Goal: Task Accomplishment & Management: Complete application form

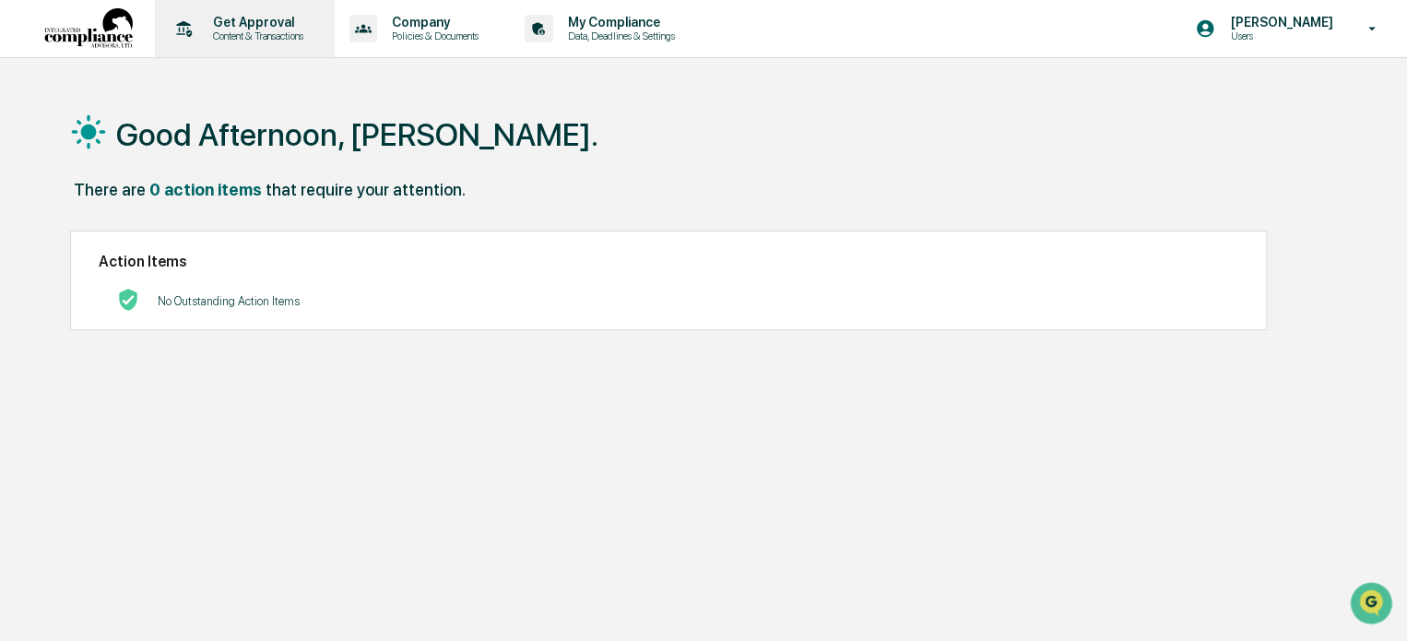
click at [199, 30] on p "Content & Transactions" at bounding box center [255, 36] width 114 height 13
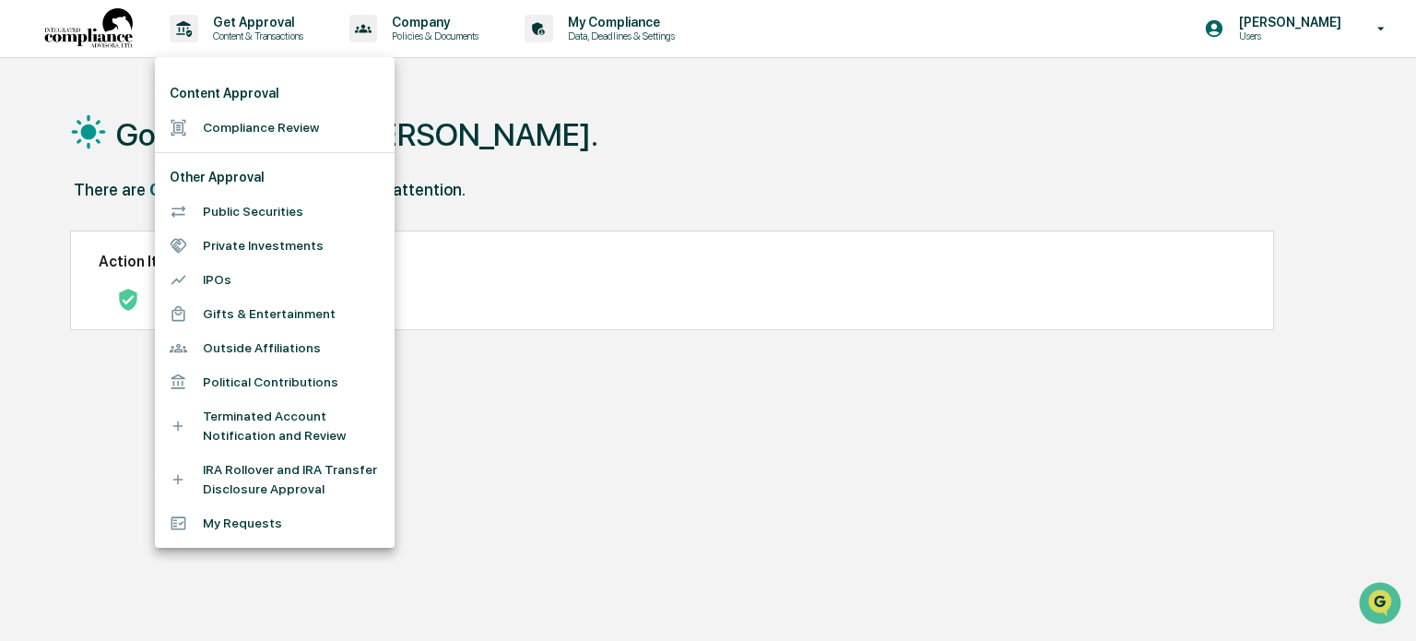
click at [240, 124] on li "Compliance Review" at bounding box center [275, 128] width 240 height 34
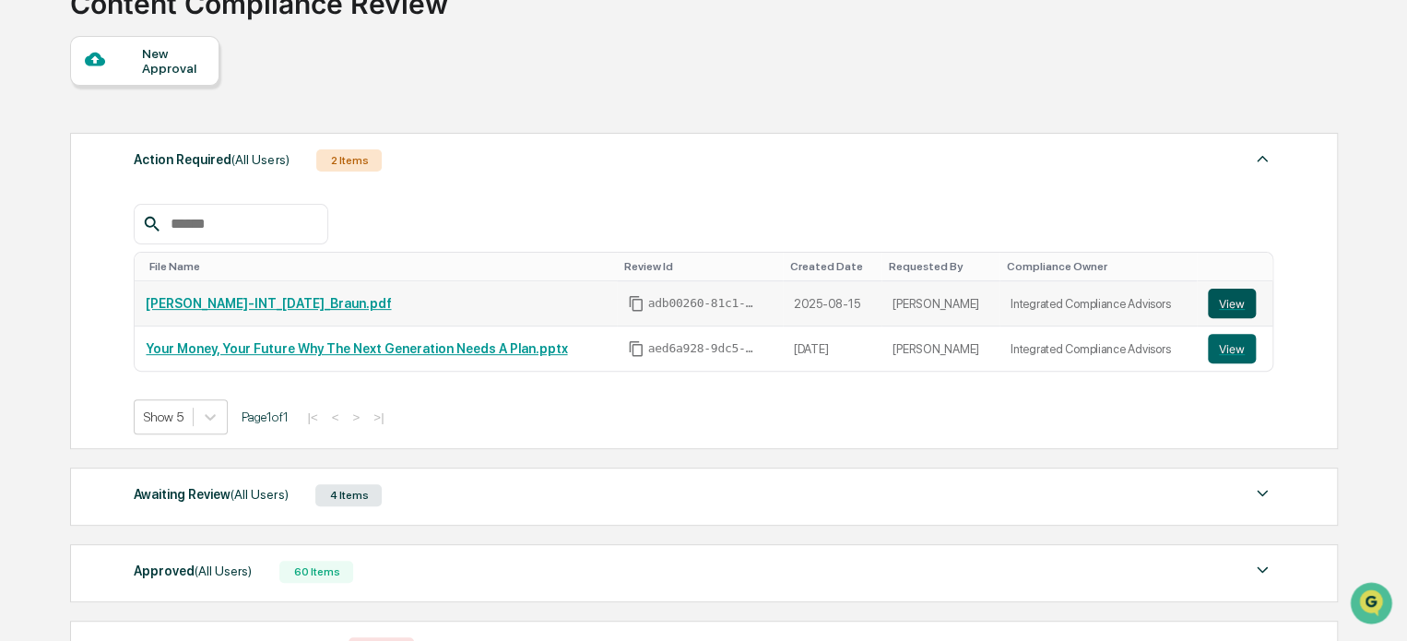
scroll to position [184, 0]
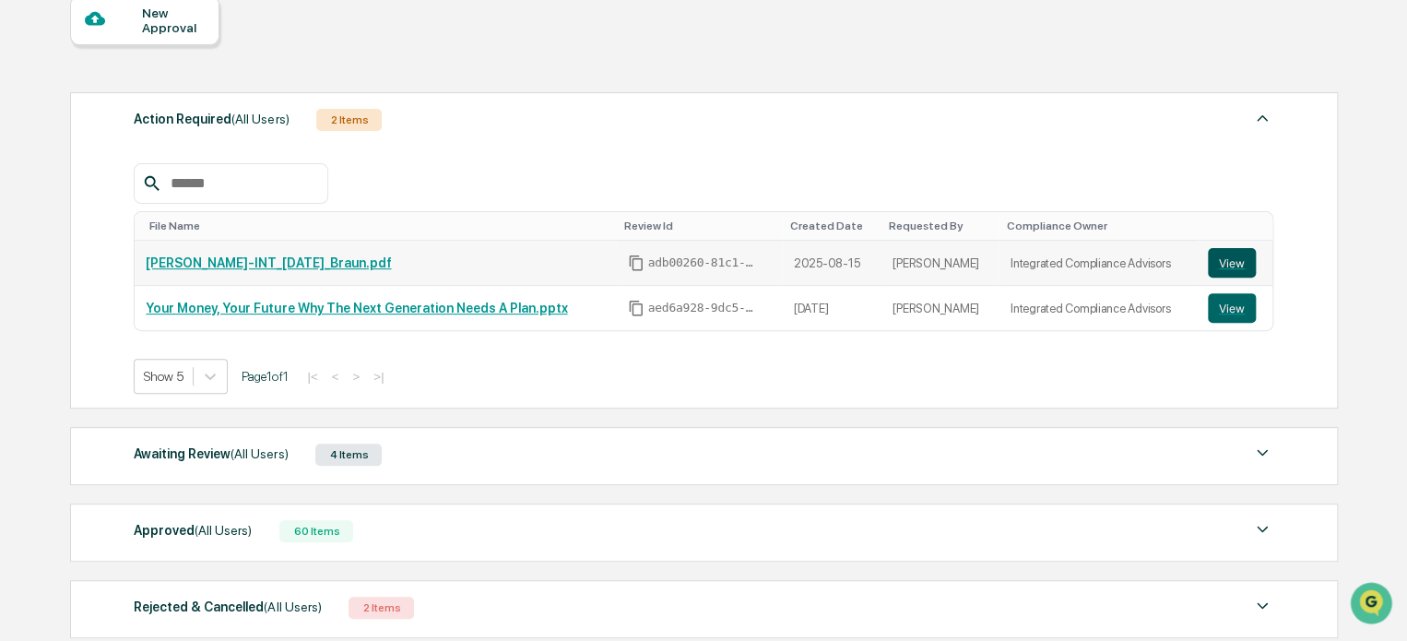
click at [1228, 265] on button "View" at bounding box center [1232, 263] width 48 height 30
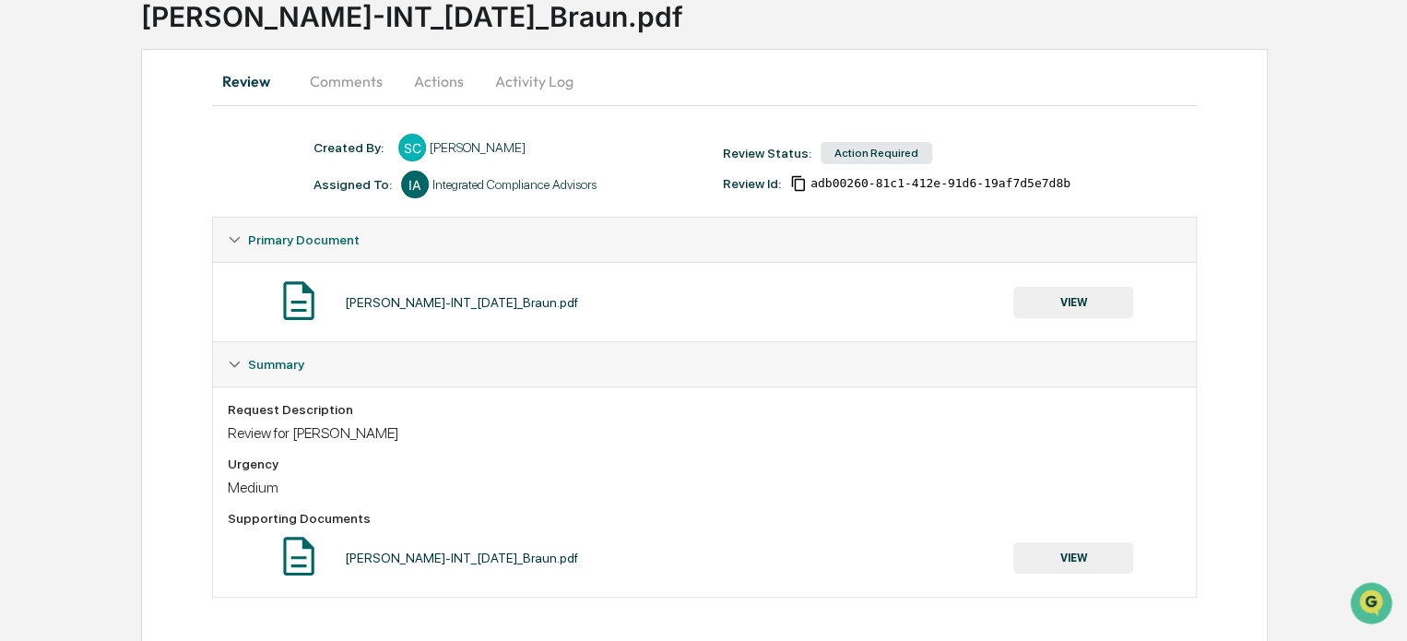
scroll to position [136, 0]
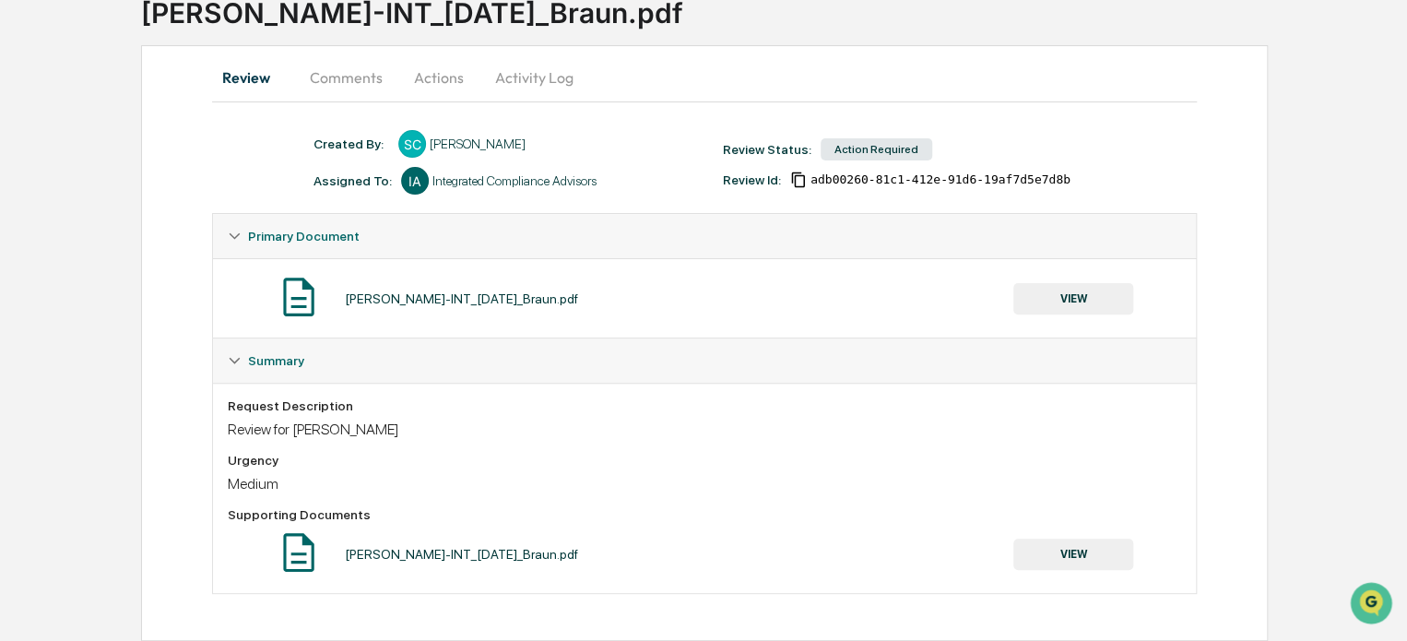
click at [1089, 296] on button "VIEW" at bounding box center [1073, 298] width 120 height 31
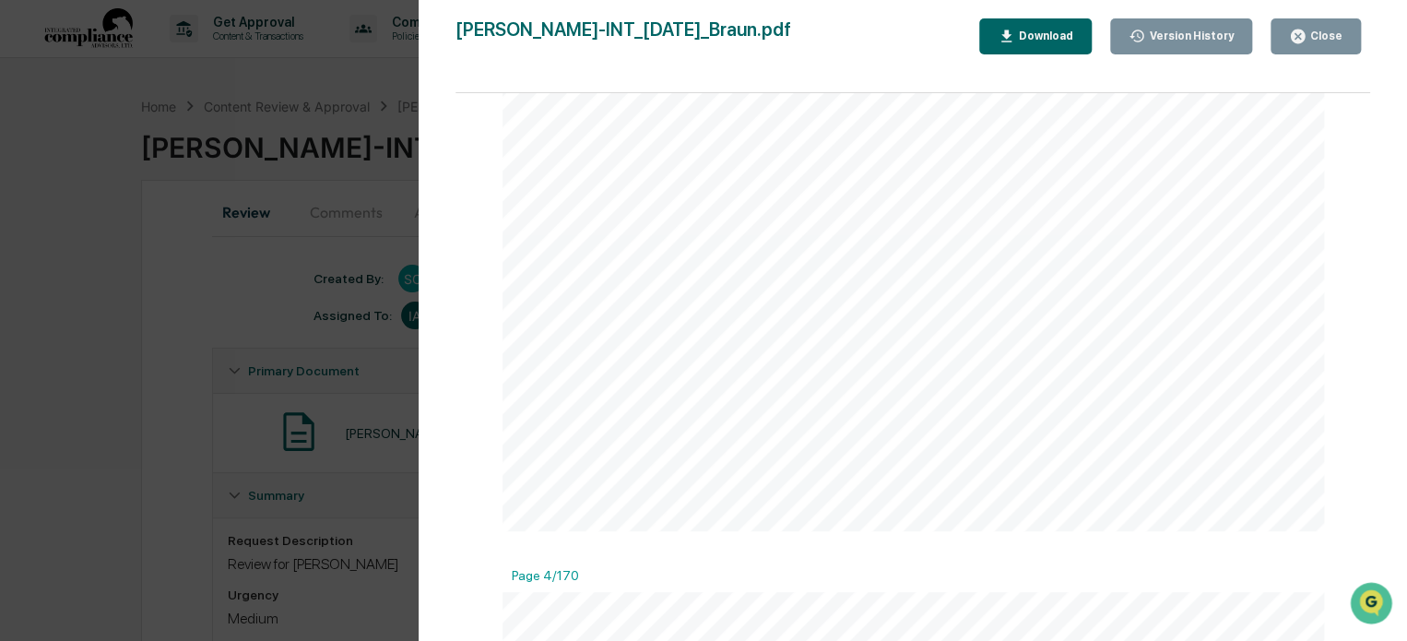
scroll to position [3228, 0]
drag, startPoint x: 296, startPoint y: 239, endPoint x: 1290, endPoint y: 454, distance: 1017.0
click at [299, 239] on div "Version History [DATE] 11:09 PM [PERSON_NAME]-INT_[DATE]_Braun.pdf Close Versio…" at bounding box center [703, 320] width 1407 height 641
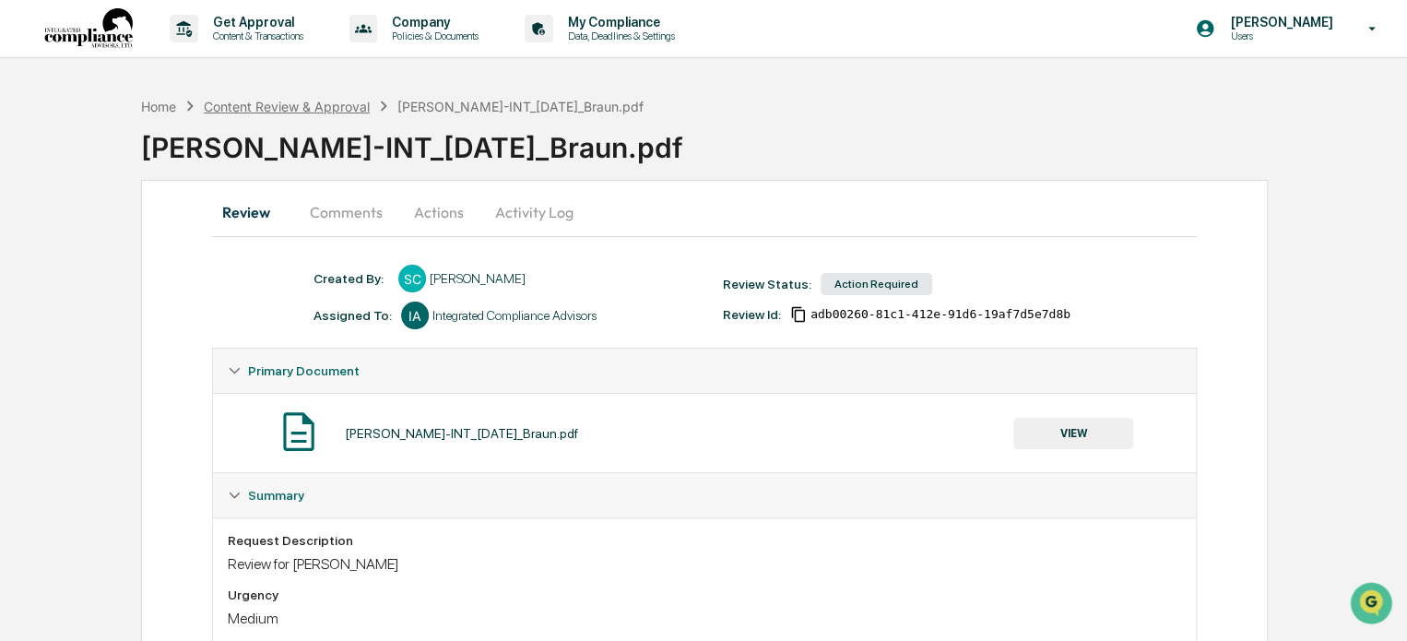
click at [317, 106] on div "Content Review & Approval" at bounding box center [287, 107] width 166 height 16
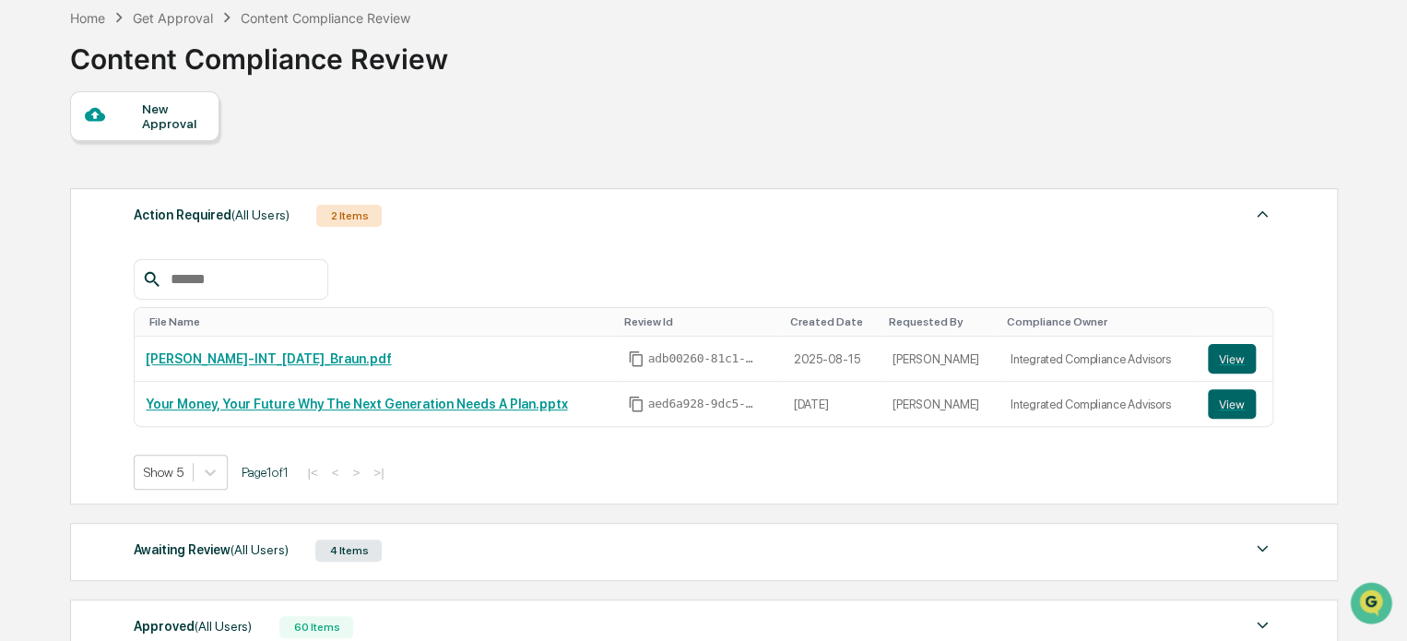
scroll to position [277, 0]
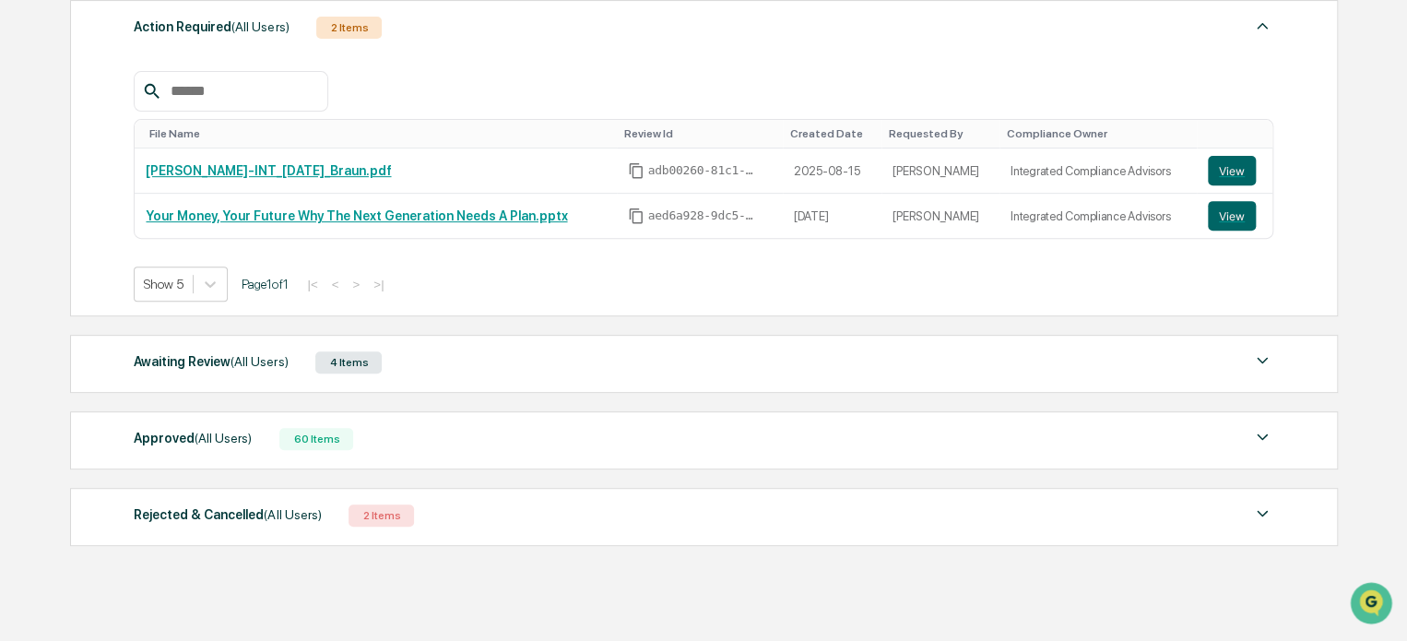
click at [348, 369] on div "4 Items" at bounding box center [348, 362] width 66 height 22
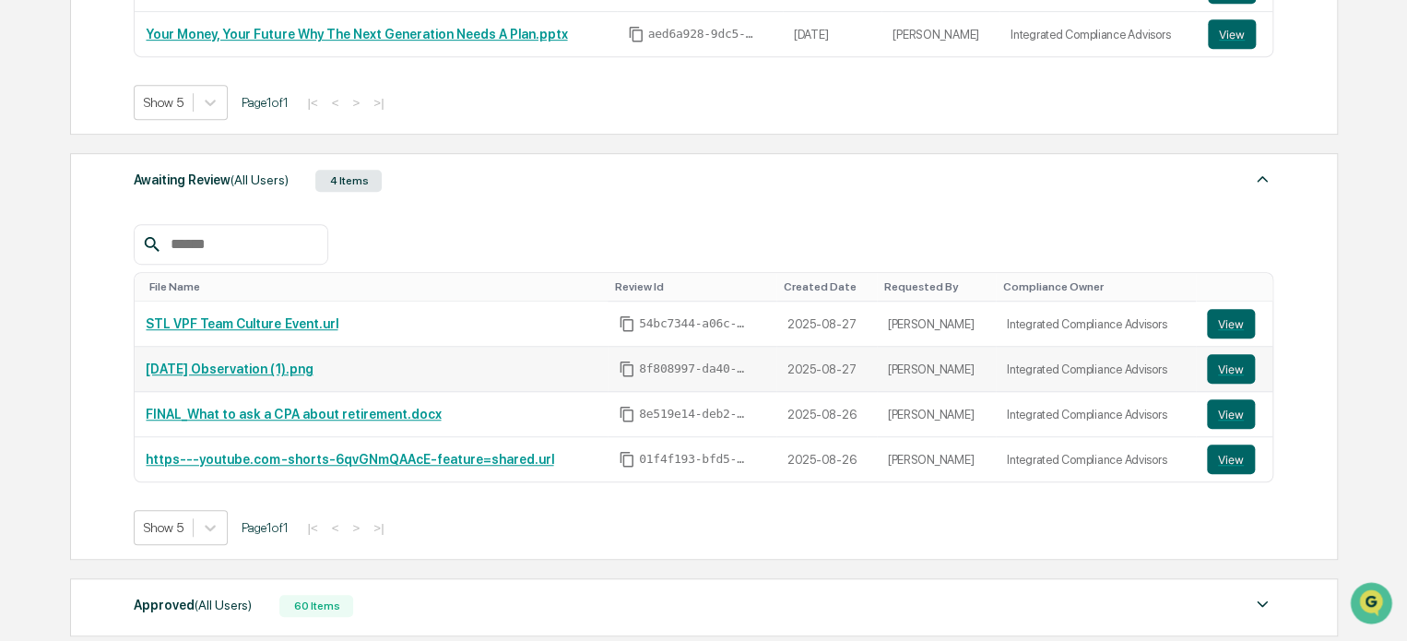
scroll to position [461, 0]
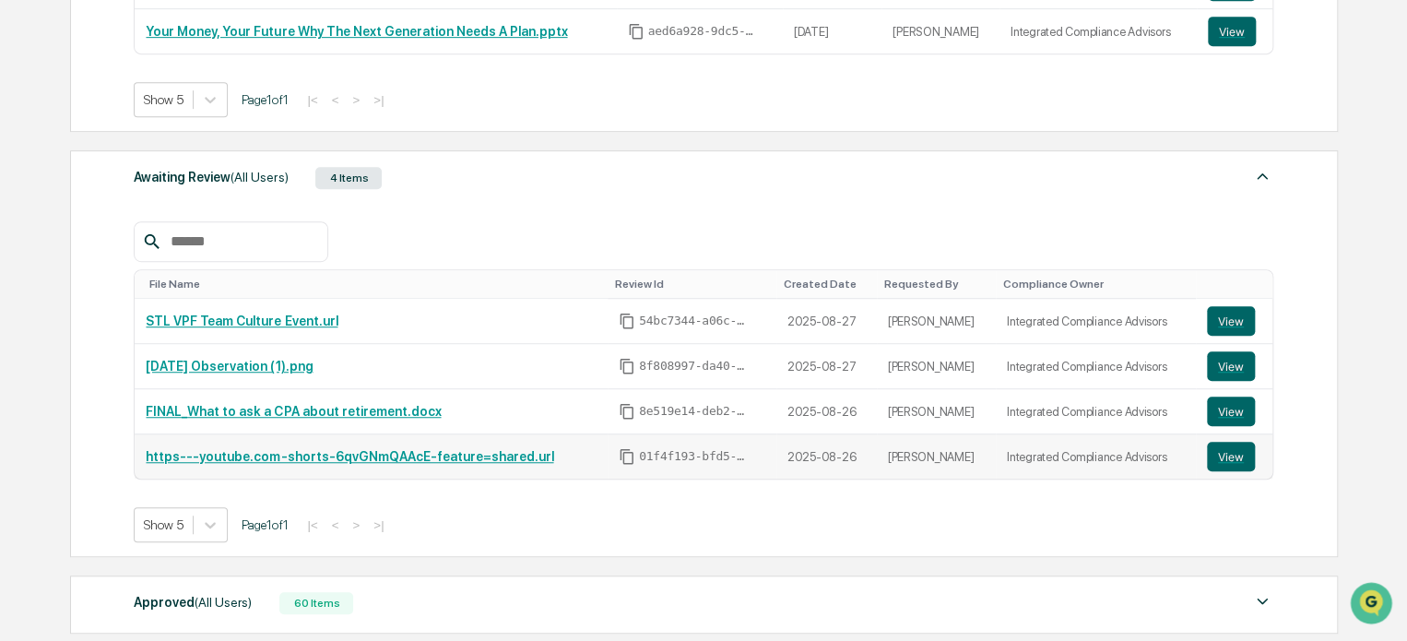
click at [439, 456] on link "https---youtube.com-shorts-6qvGNmQAAcE-feature=shared.url" at bounding box center [350, 456] width 408 height 15
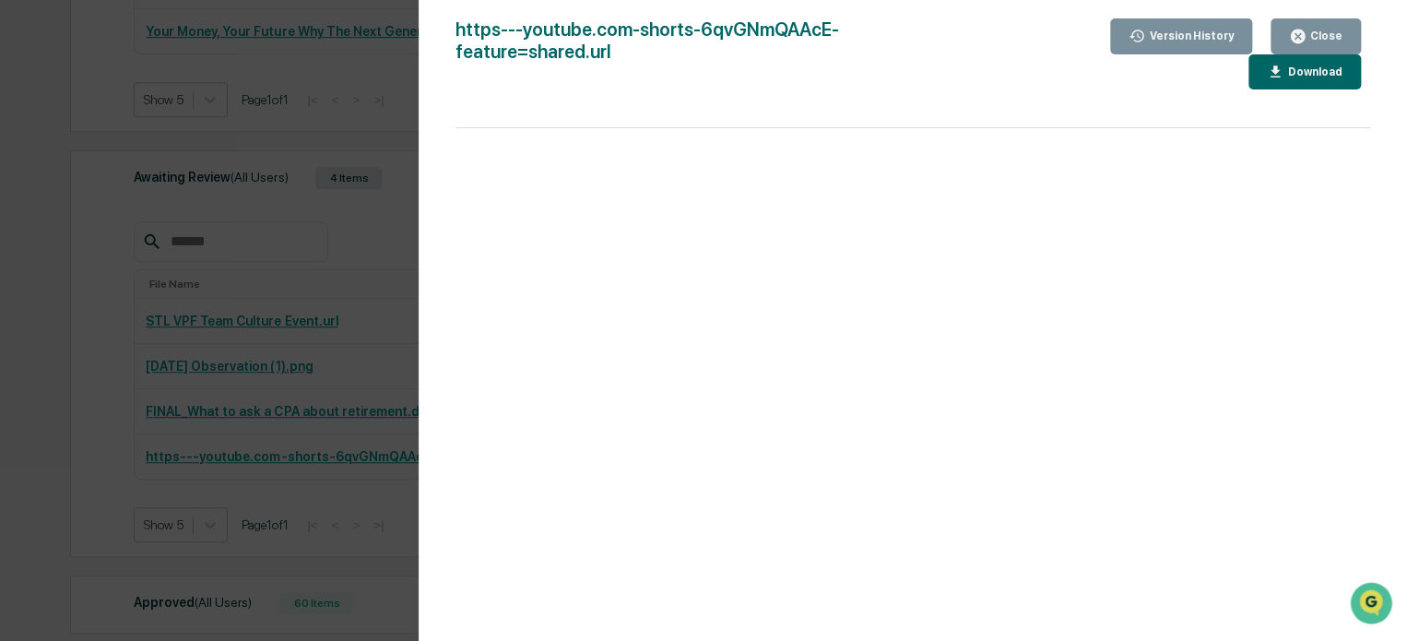
click at [866, 27] on div "https---youtube.com-shorts-6qvGNmQAAcE-feature=shared.url" at bounding box center [721, 53] width 530 height 71
click at [1309, 36] on div "Close" at bounding box center [1325, 36] width 36 height 13
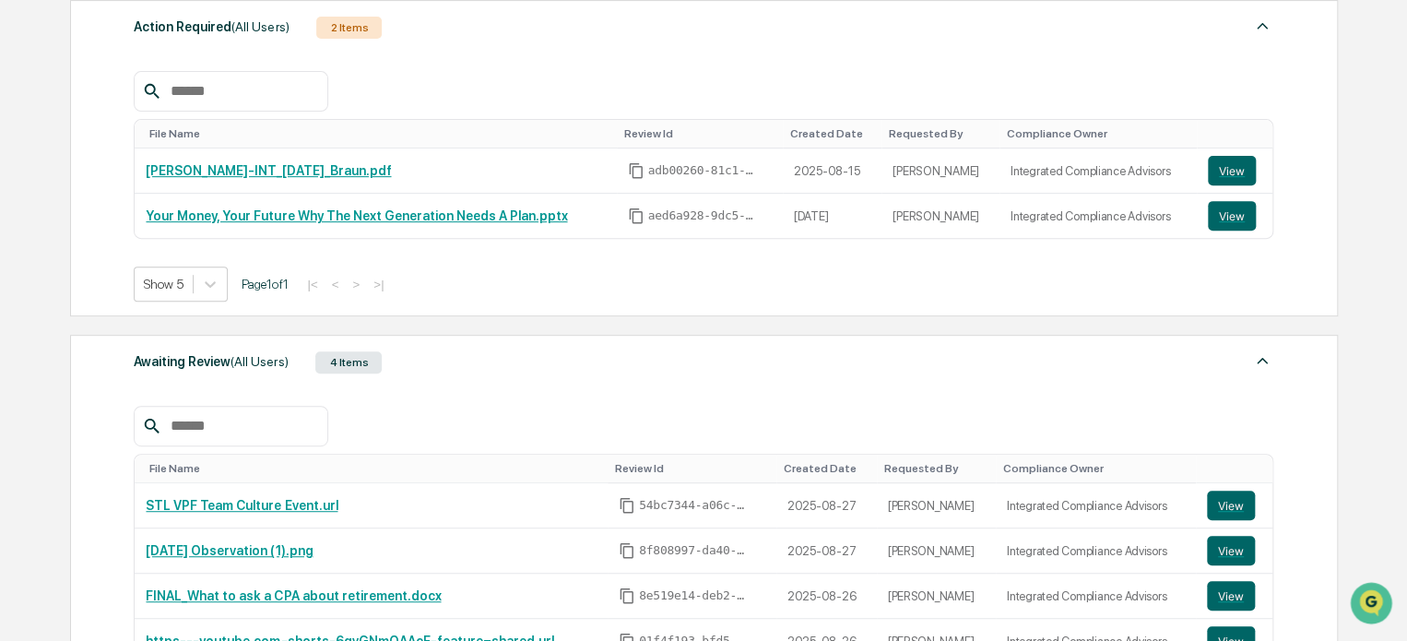
scroll to position [0, 0]
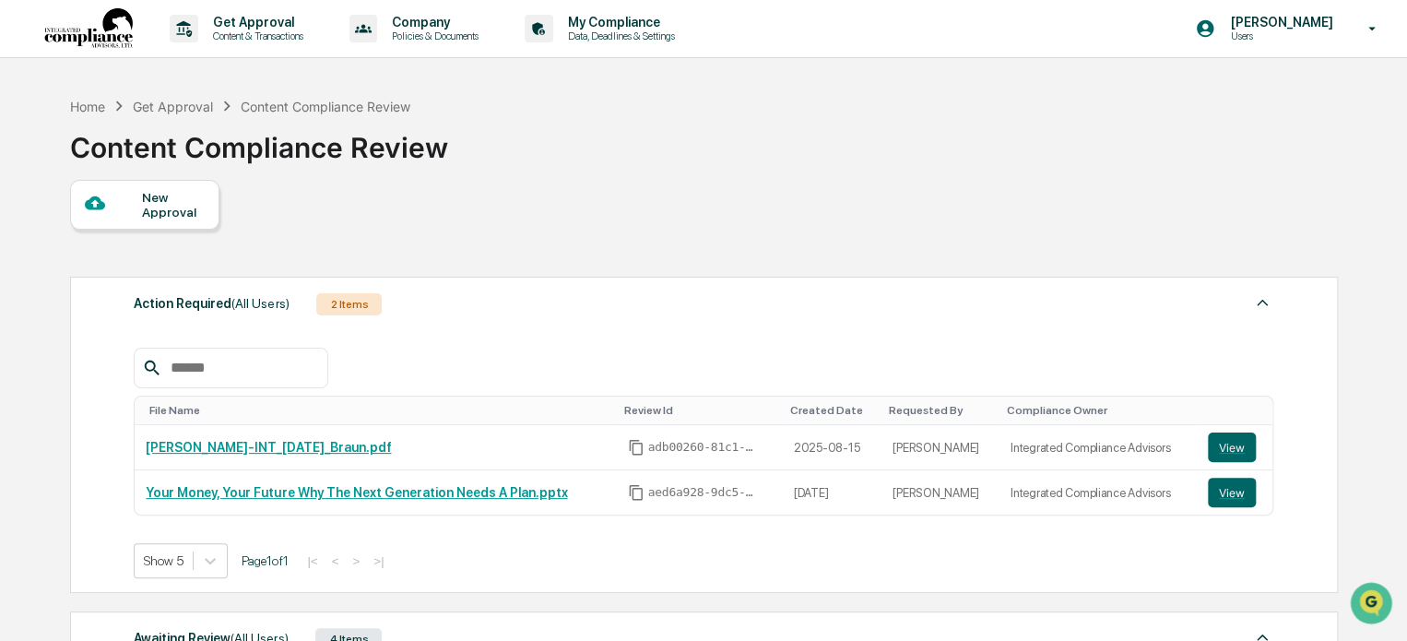
click at [169, 194] on div "New Approval" at bounding box center [173, 205] width 62 height 30
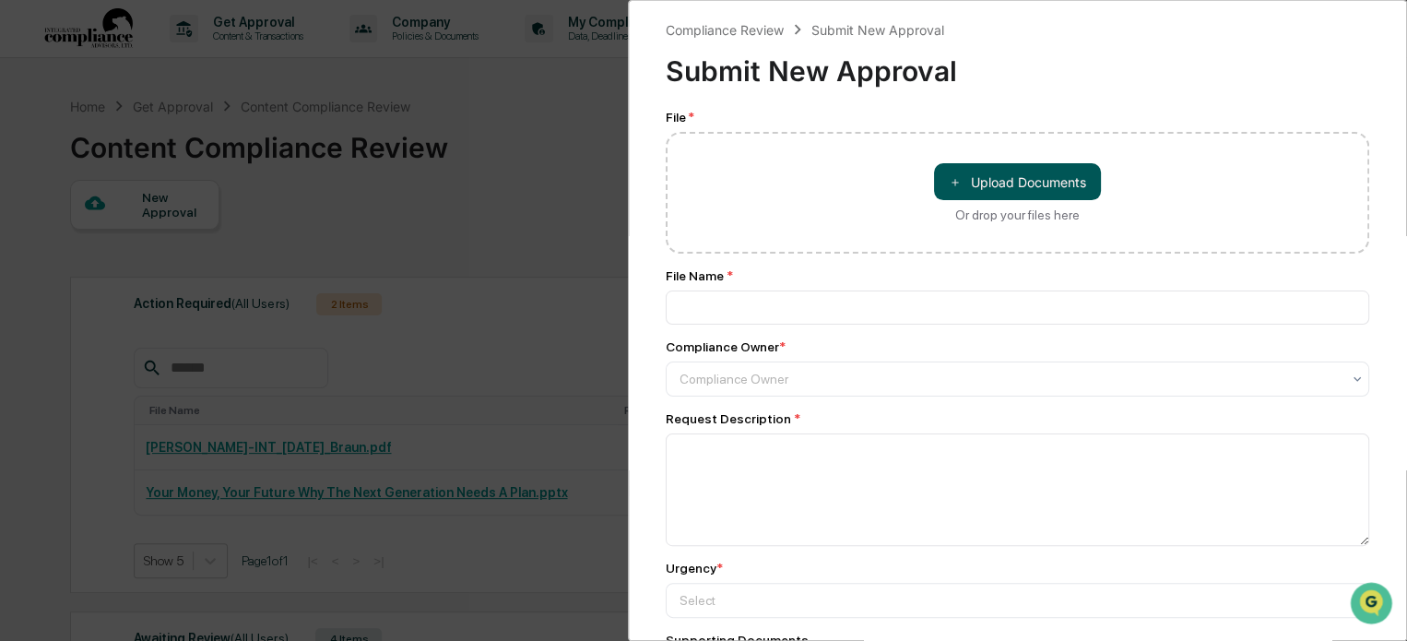
click at [981, 186] on button "＋ Upload Documents" at bounding box center [1017, 181] width 167 height 37
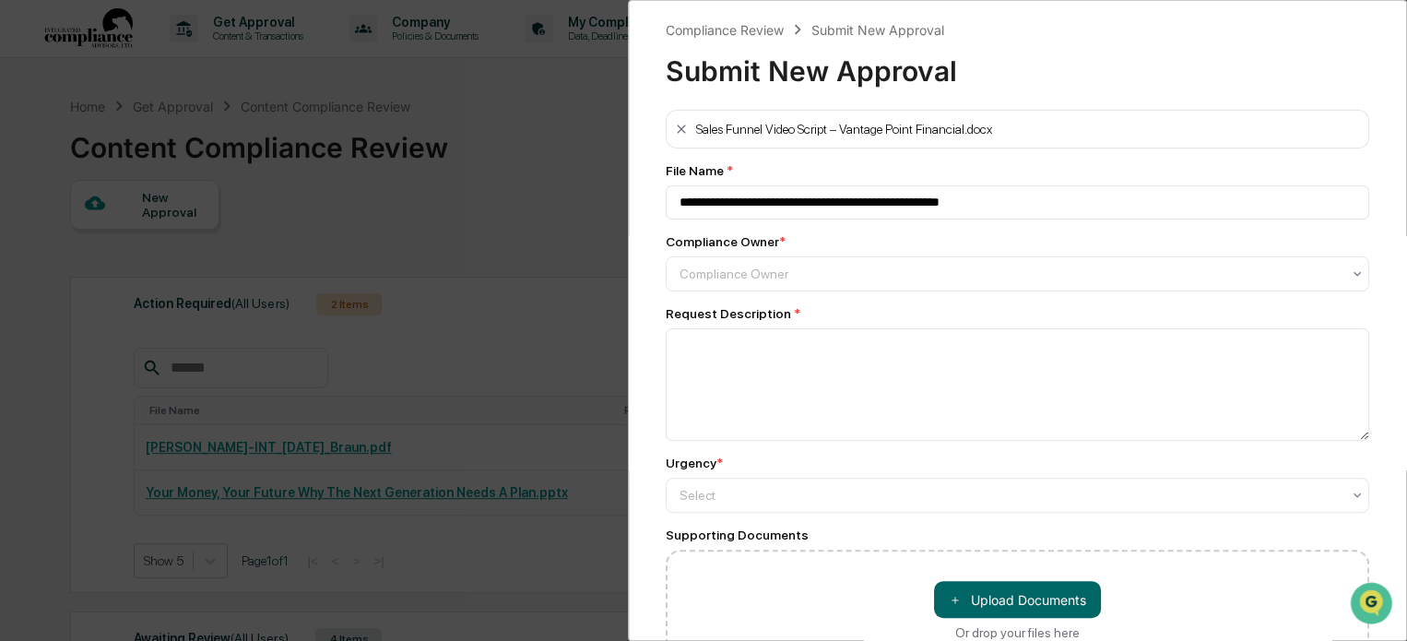
type input "**********"
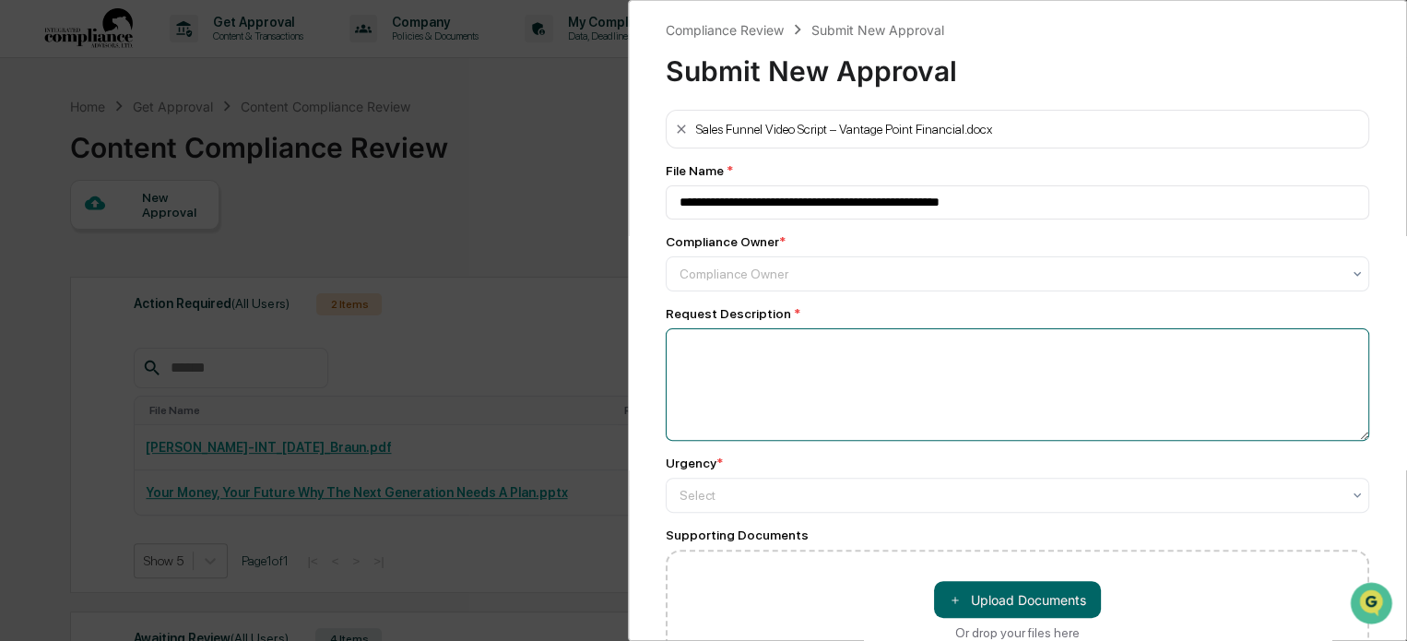
click at [804, 385] on textarea at bounding box center [1018, 384] width 704 height 113
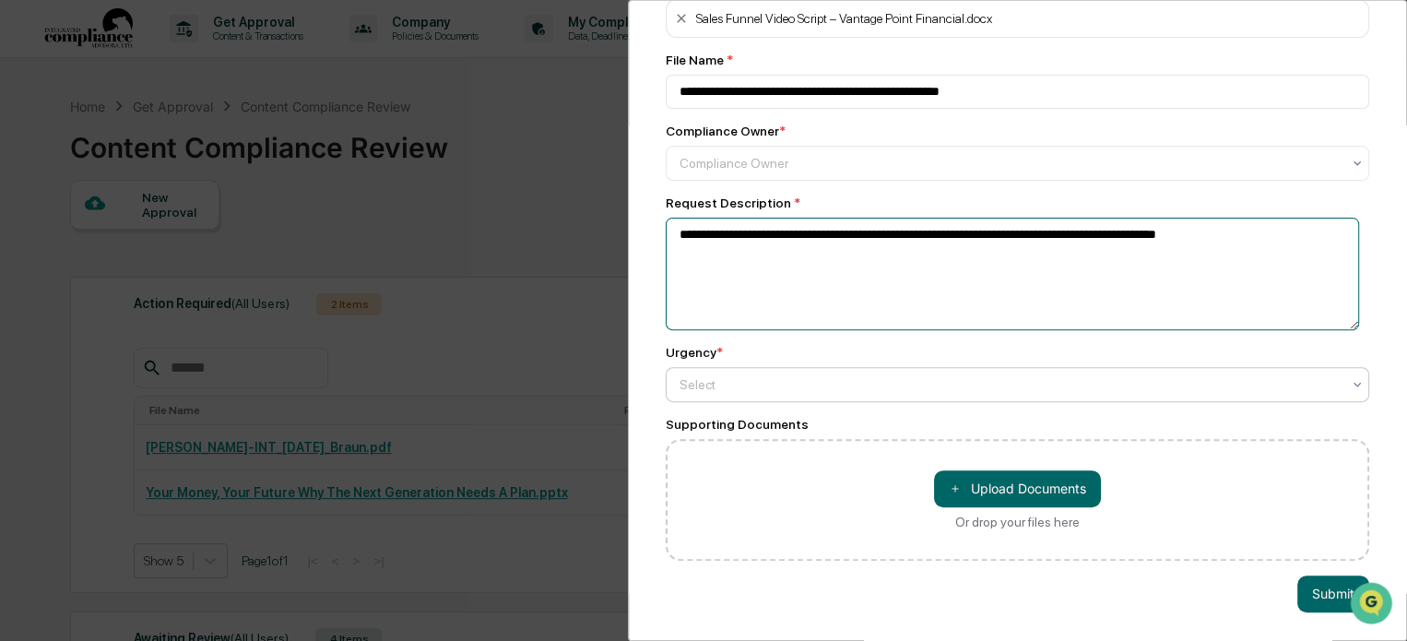
scroll to position [124, 0]
type textarea "**********"
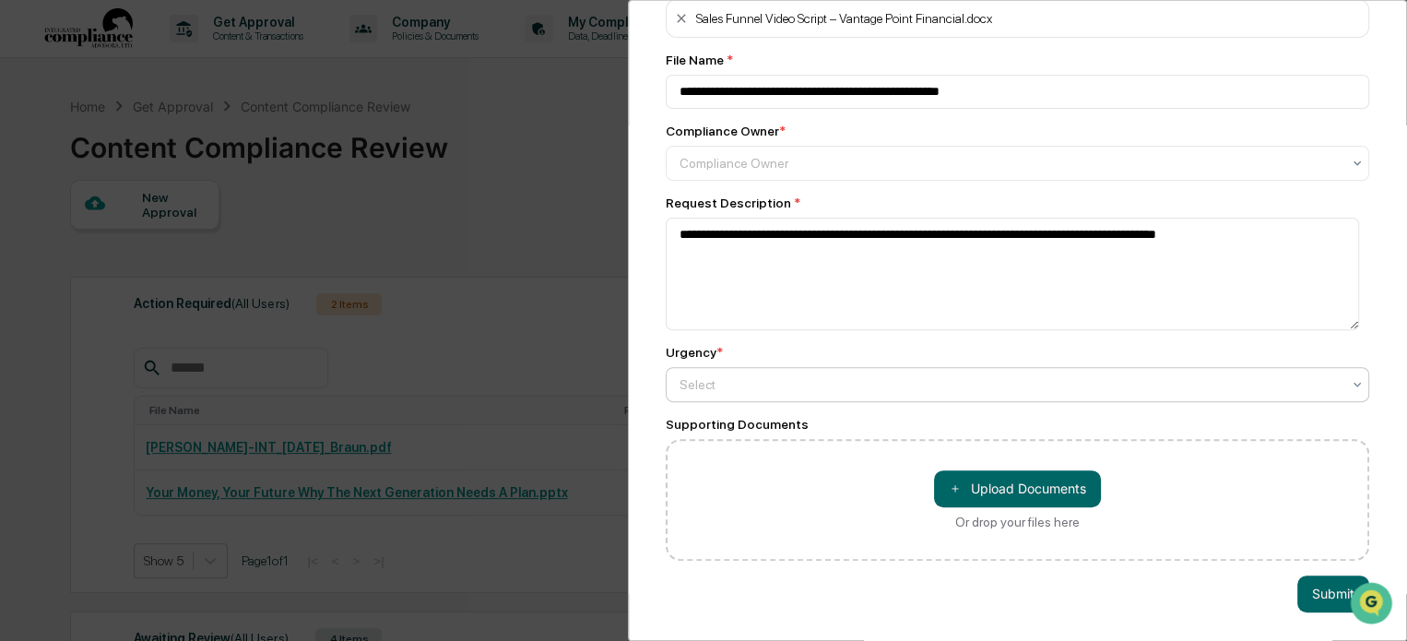
click at [804, 172] on div at bounding box center [1010, 163] width 661 height 18
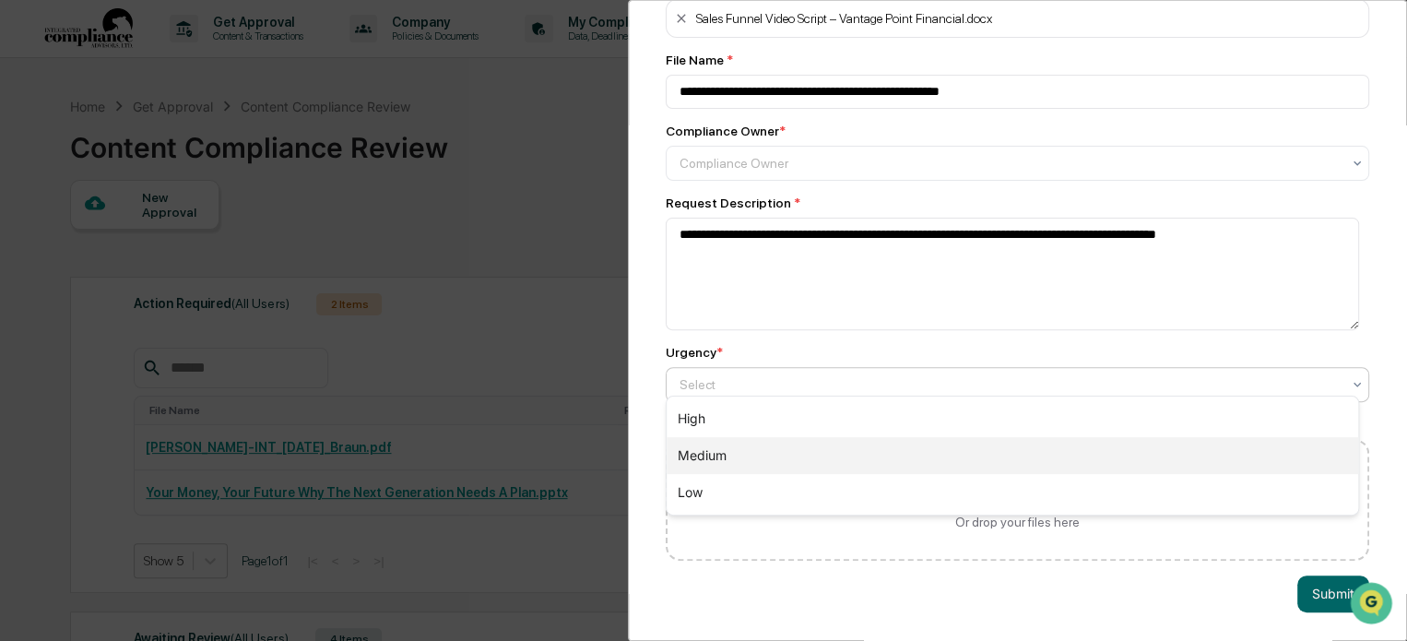
click at [791, 448] on div "Medium" at bounding box center [1013, 455] width 692 height 37
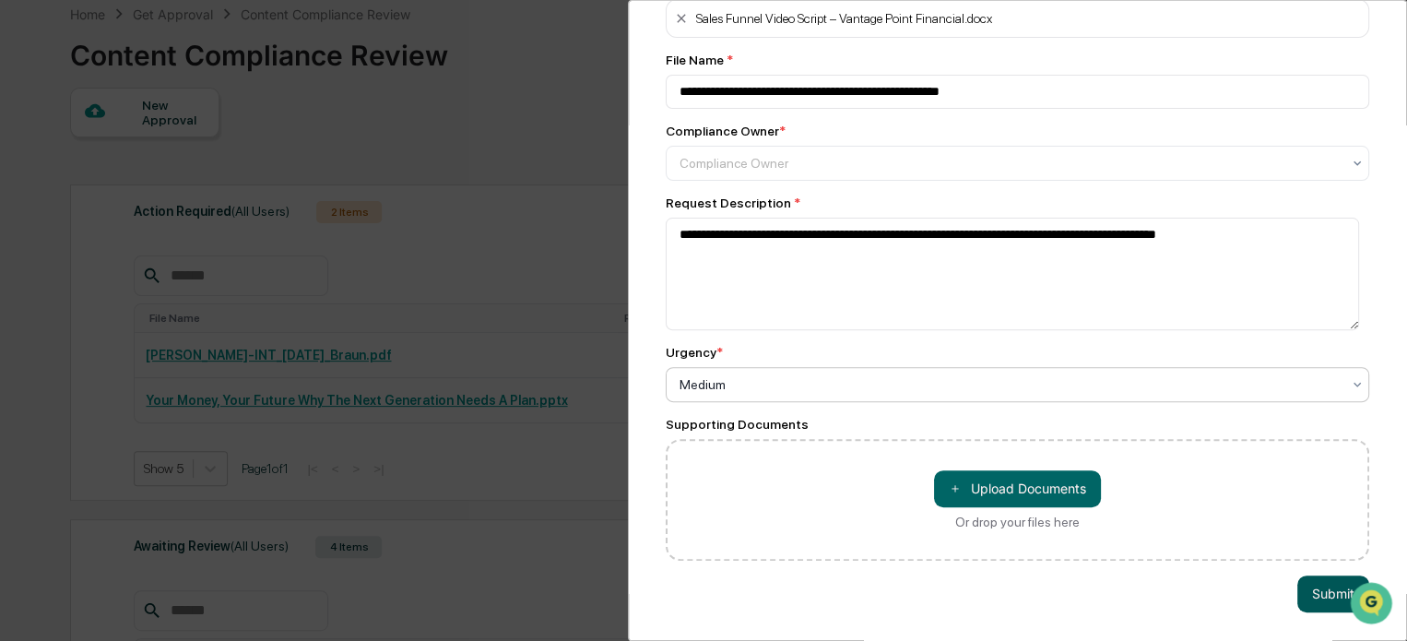
click at [1304, 579] on button "Submit" at bounding box center [1333, 593] width 72 height 37
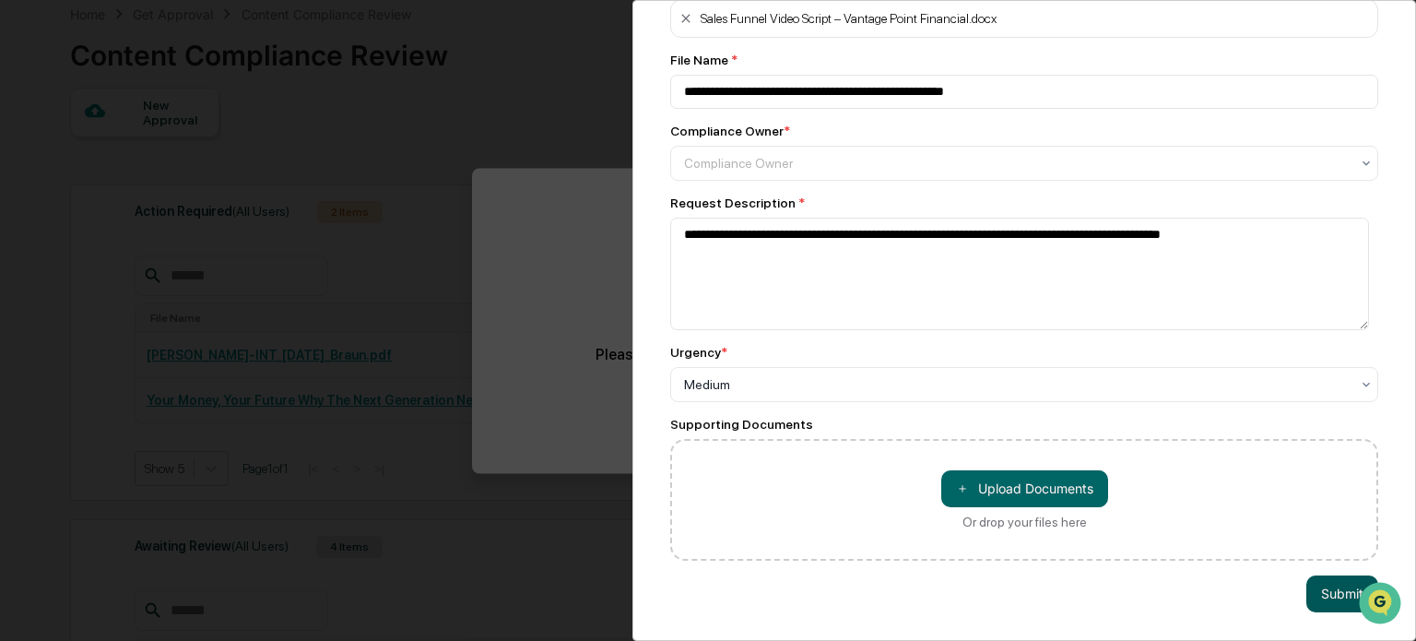
click at [1309, 575] on button "Submit" at bounding box center [1343, 593] width 72 height 37
click at [542, 268] on div "**********" at bounding box center [708, 320] width 1416 height 641
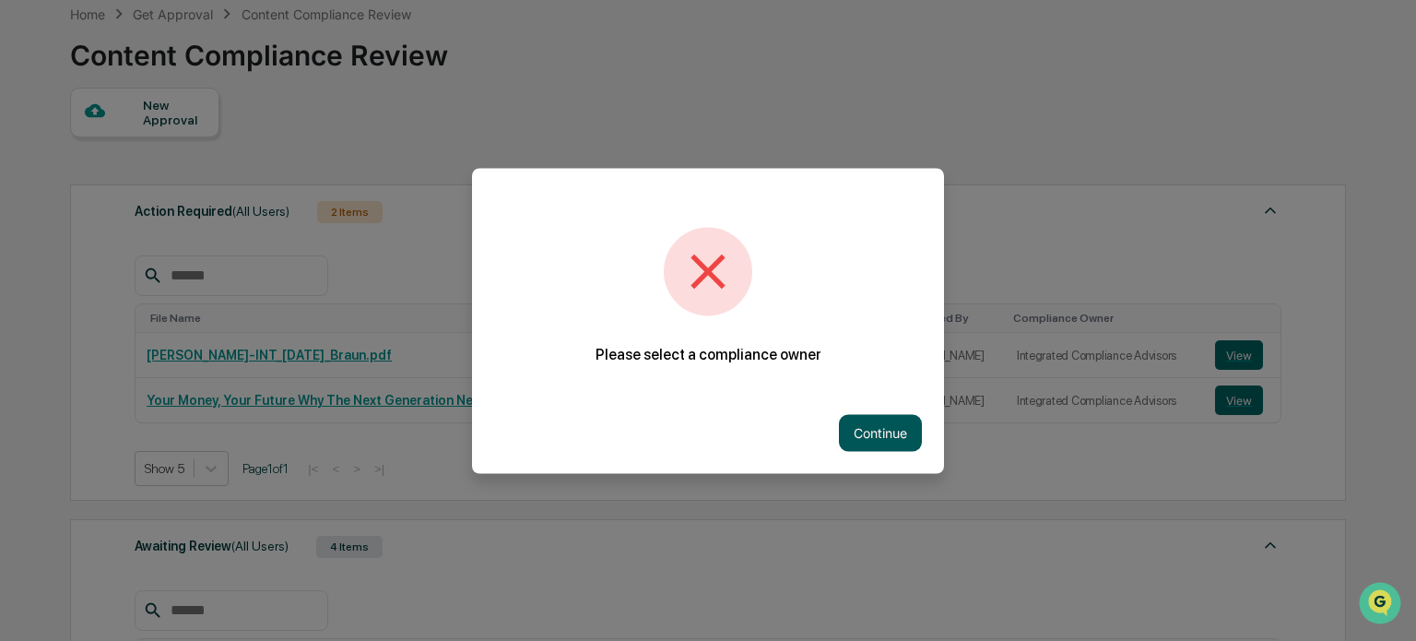
click at [876, 432] on button "Continue" at bounding box center [880, 432] width 83 height 37
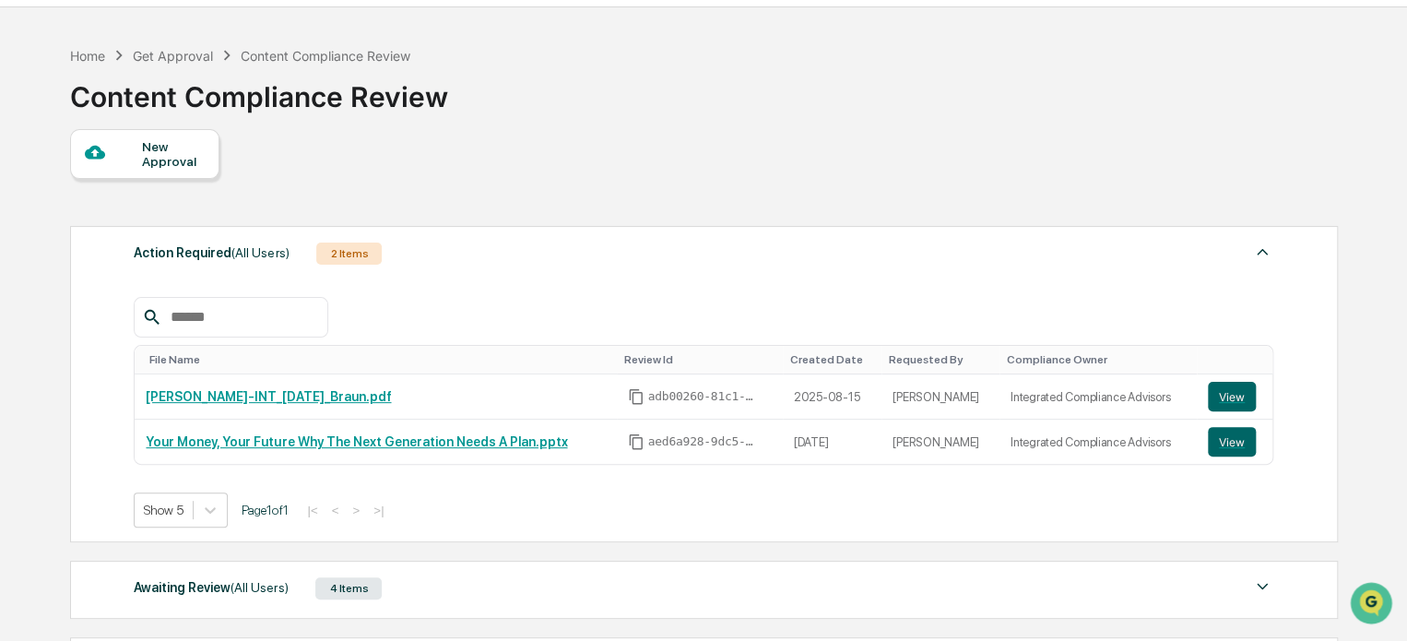
scroll to position [41, 0]
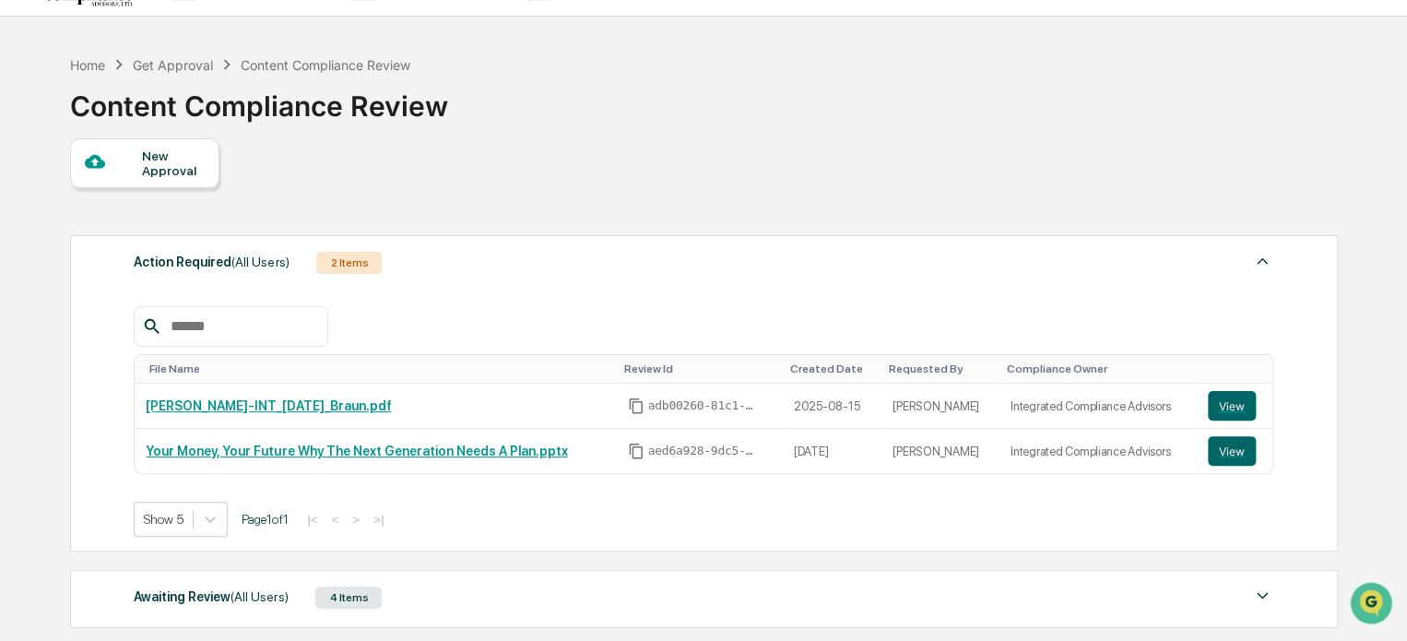
click at [142, 152] on div "New Approval" at bounding box center [173, 163] width 62 height 30
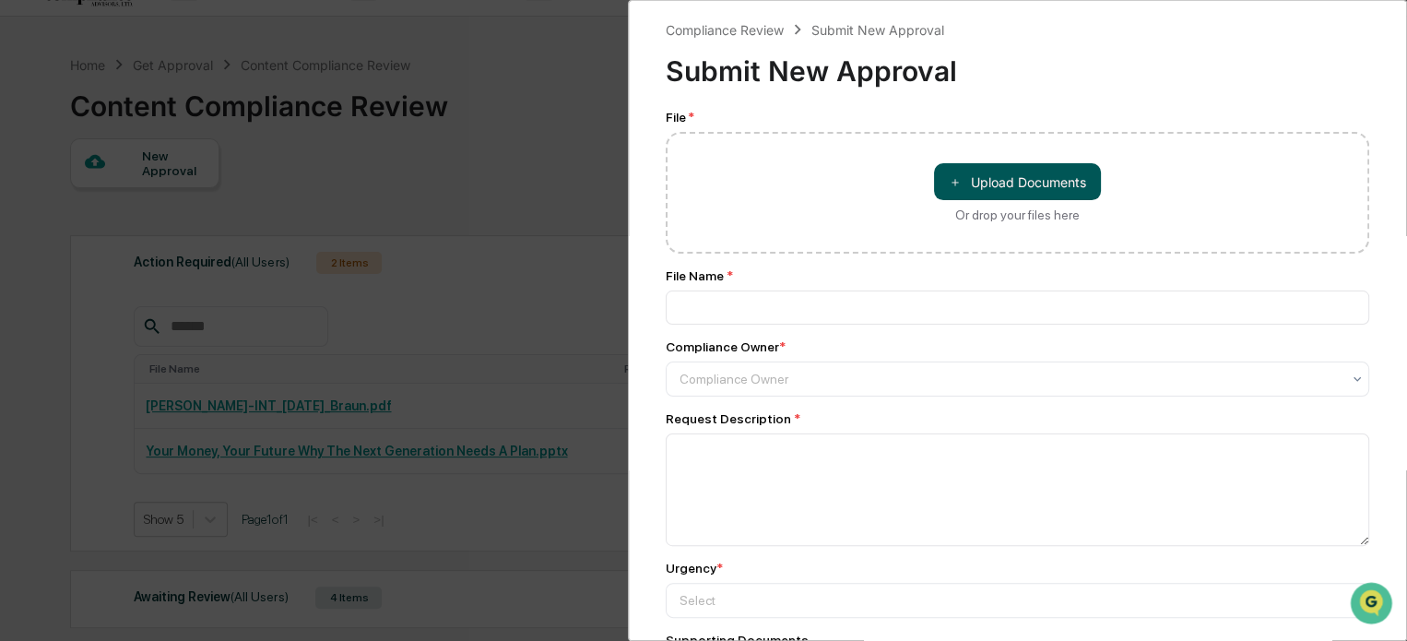
click at [984, 184] on button "＋ Upload Documents" at bounding box center [1017, 181] width 167 height 37
type input "**********"
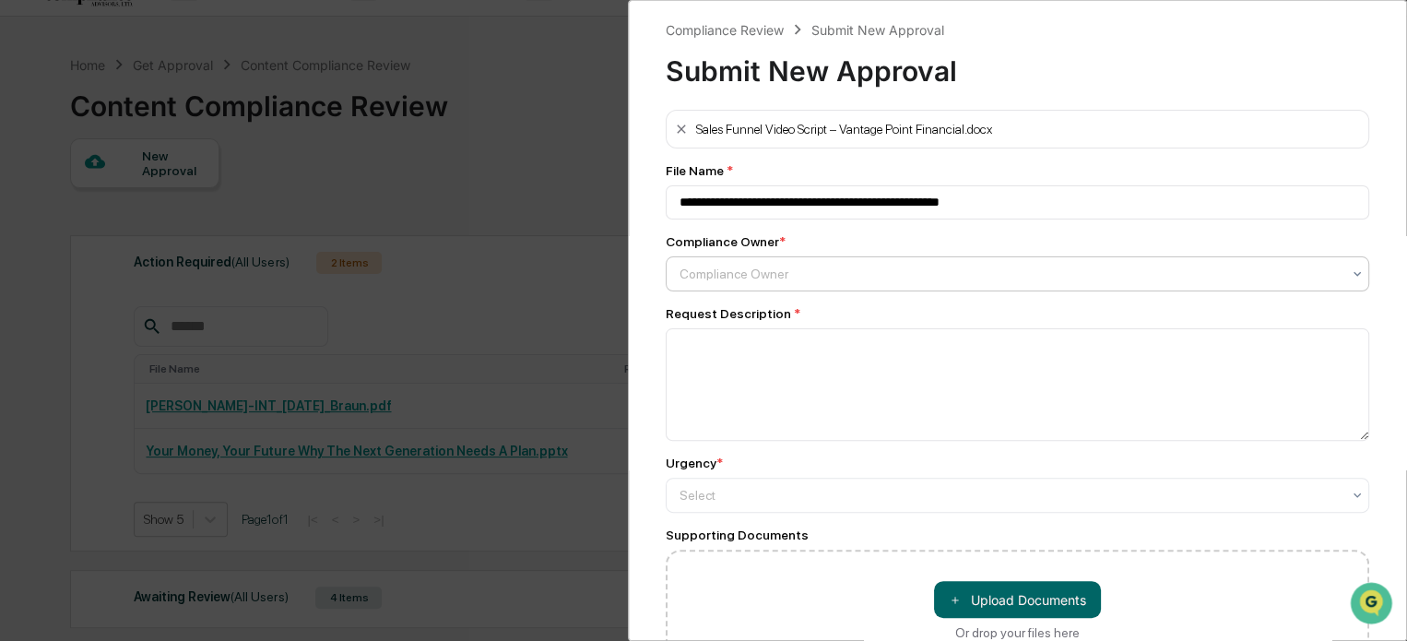
click at [778, 278] on div at bounding box center [1010, 274] width 661 height 18
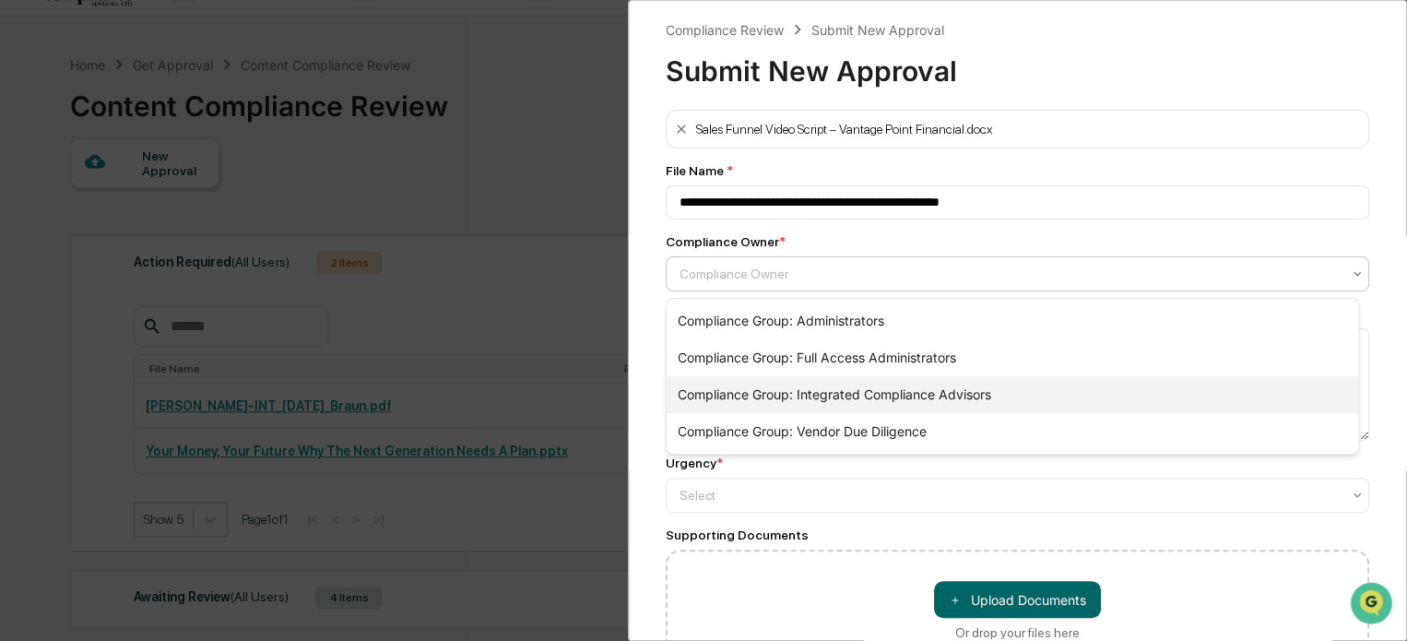
click at [989, 394] on div "Compliance Group: Integrated Compliance Advisors" at bounding box center [1013, 394] width 692 height 37
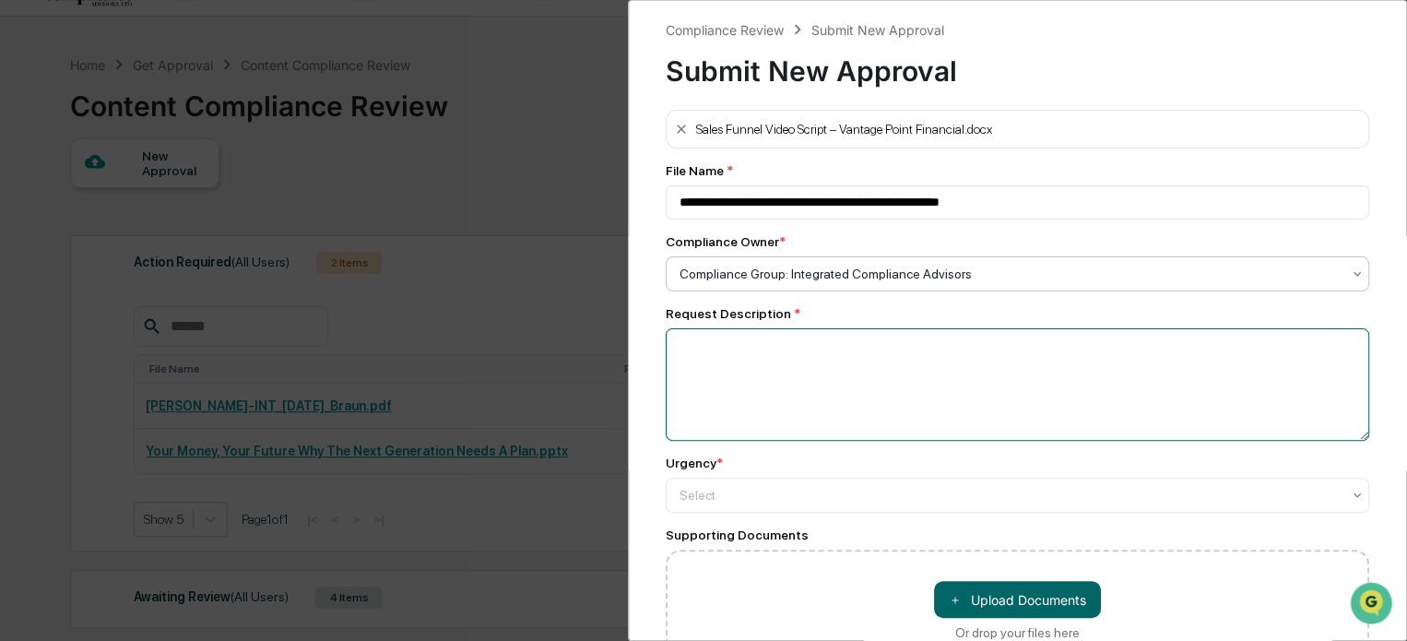
click at [847, 377] on textarea at bounding box center [1018, 384] width 704 height 113
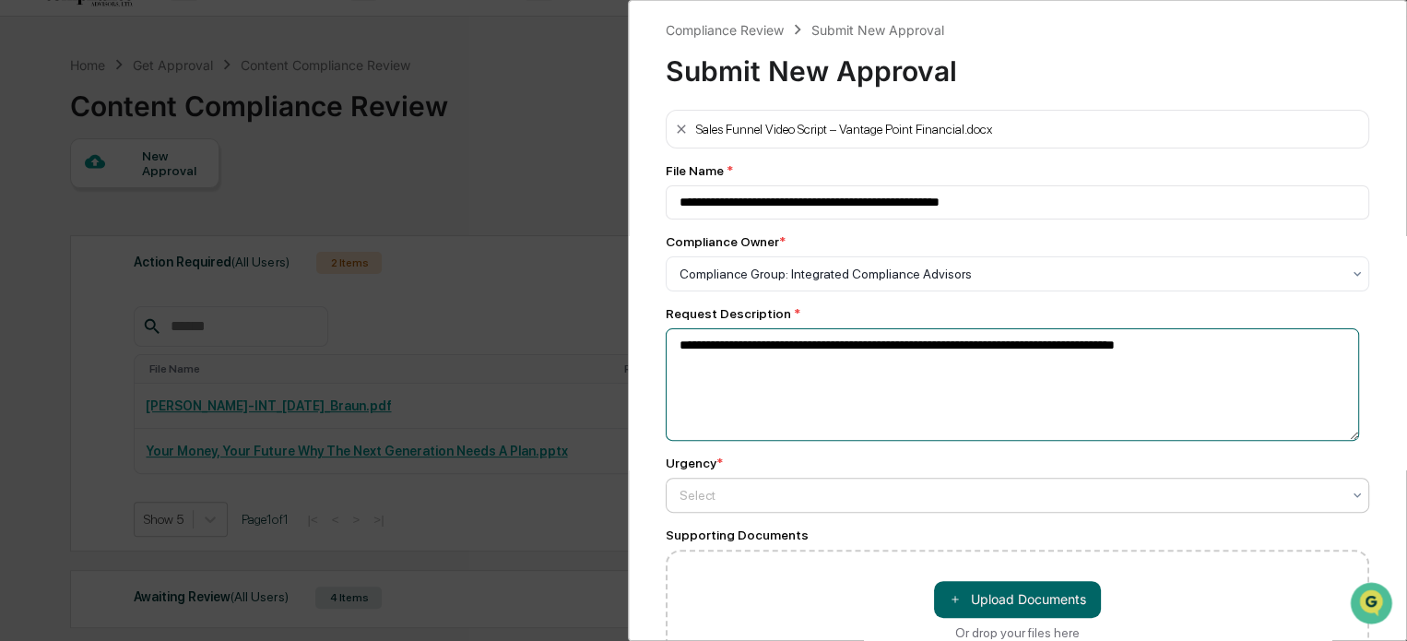
type textarea "**********"
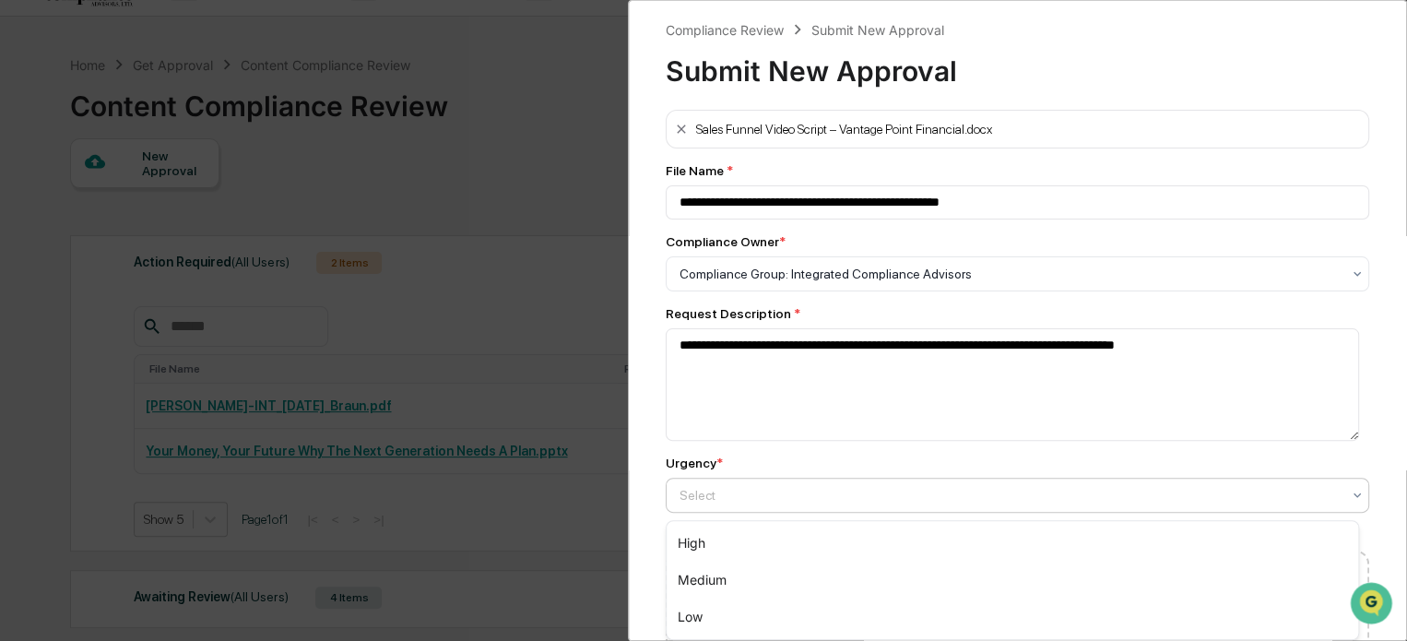
click at [738, 503] on div at bounding box center [1010, 495] width 661 height 18
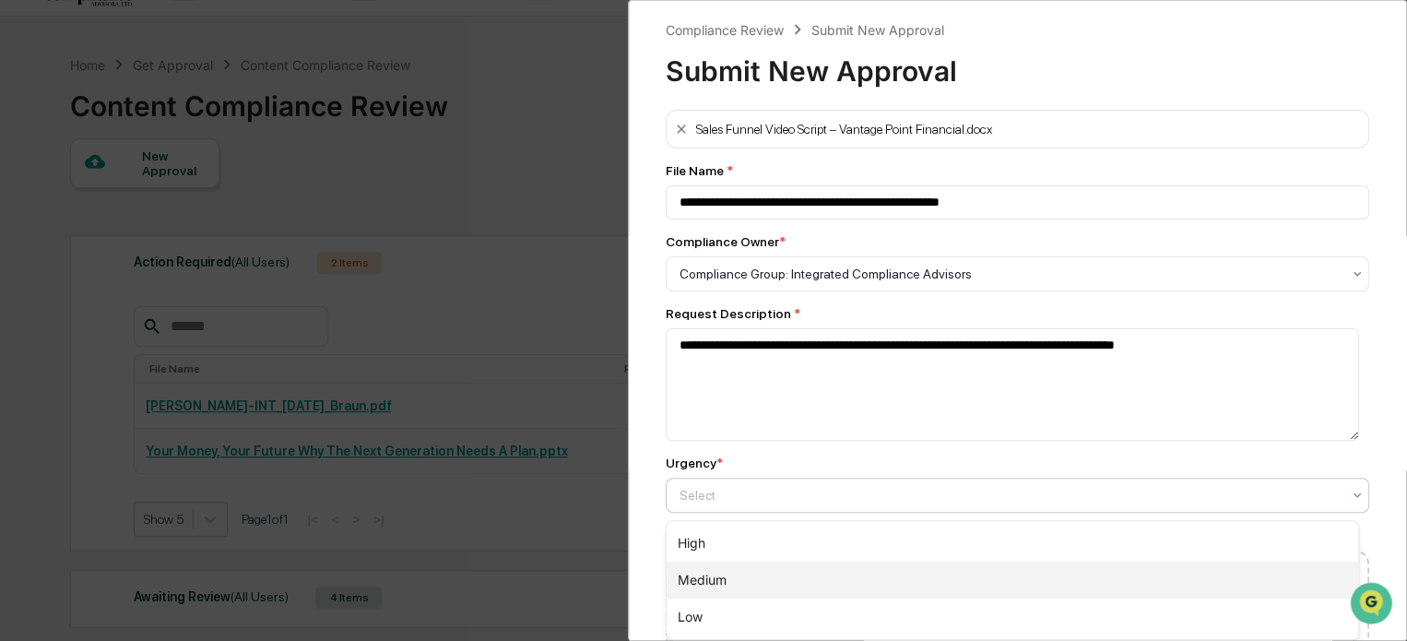
click at [730, 575] on div "Medium" at bounding box center [1013, 580] width 692 height 37
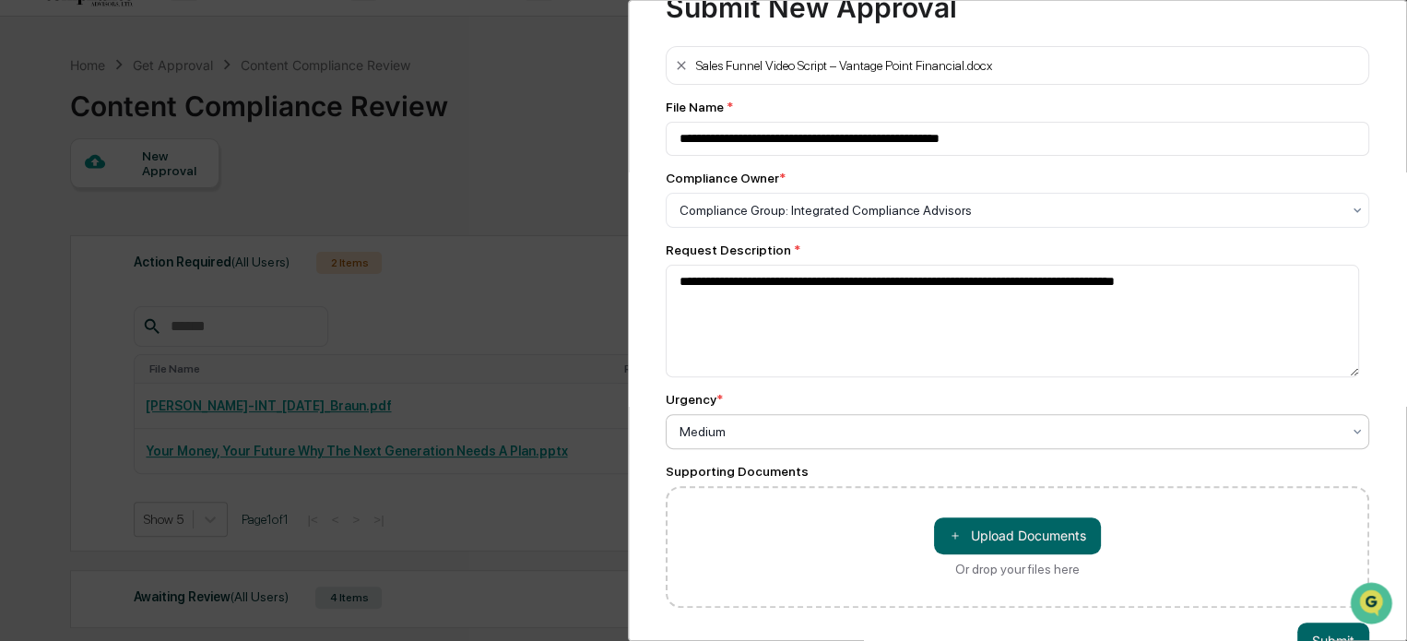
scroll to position [124, 0]
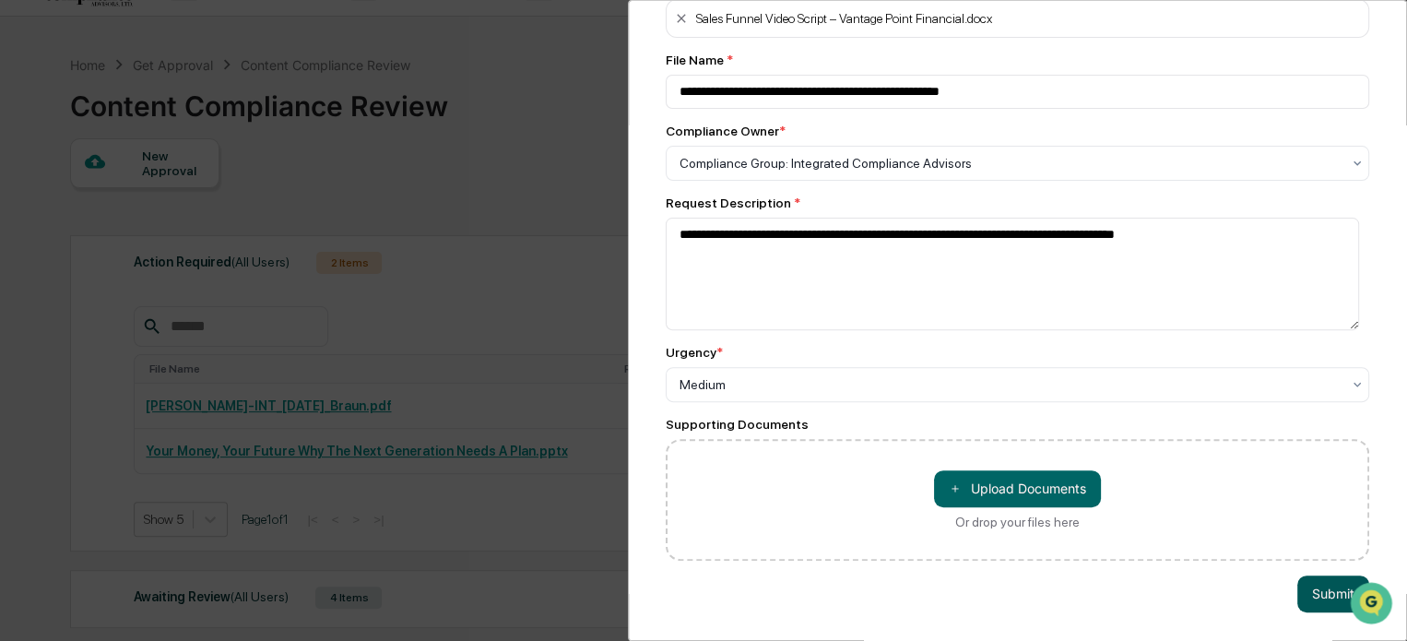
click at [1306, 588] on button "Submit" at bounding box center [1333, 593] width 72 height 37
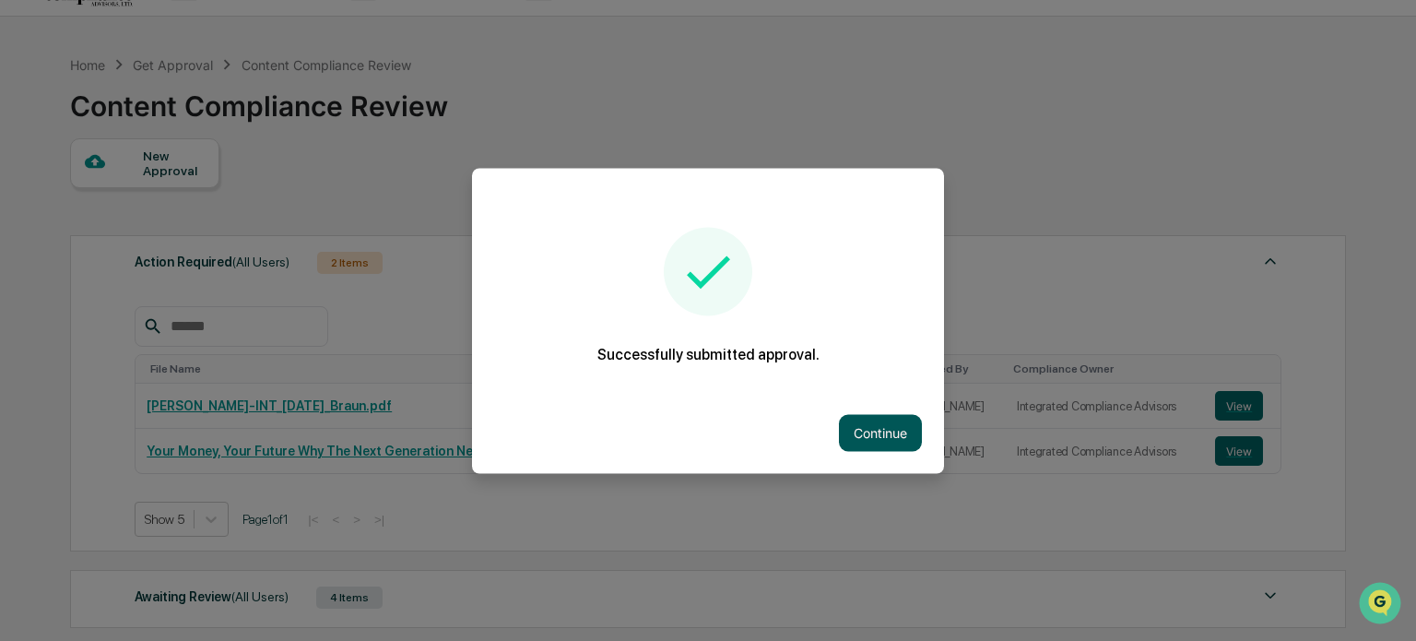
click at [886, 431] on button "Continue" at bounding box center [880, 432] width 83 height 37
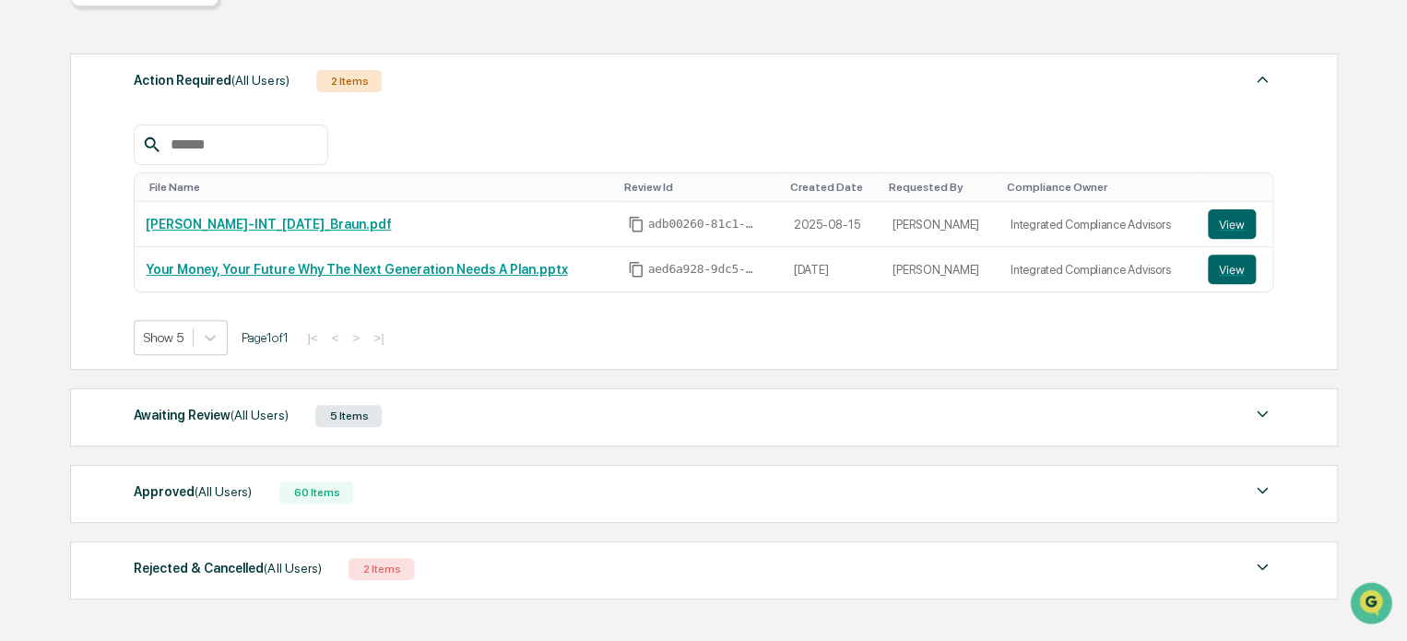
scroll to position [226, 0]
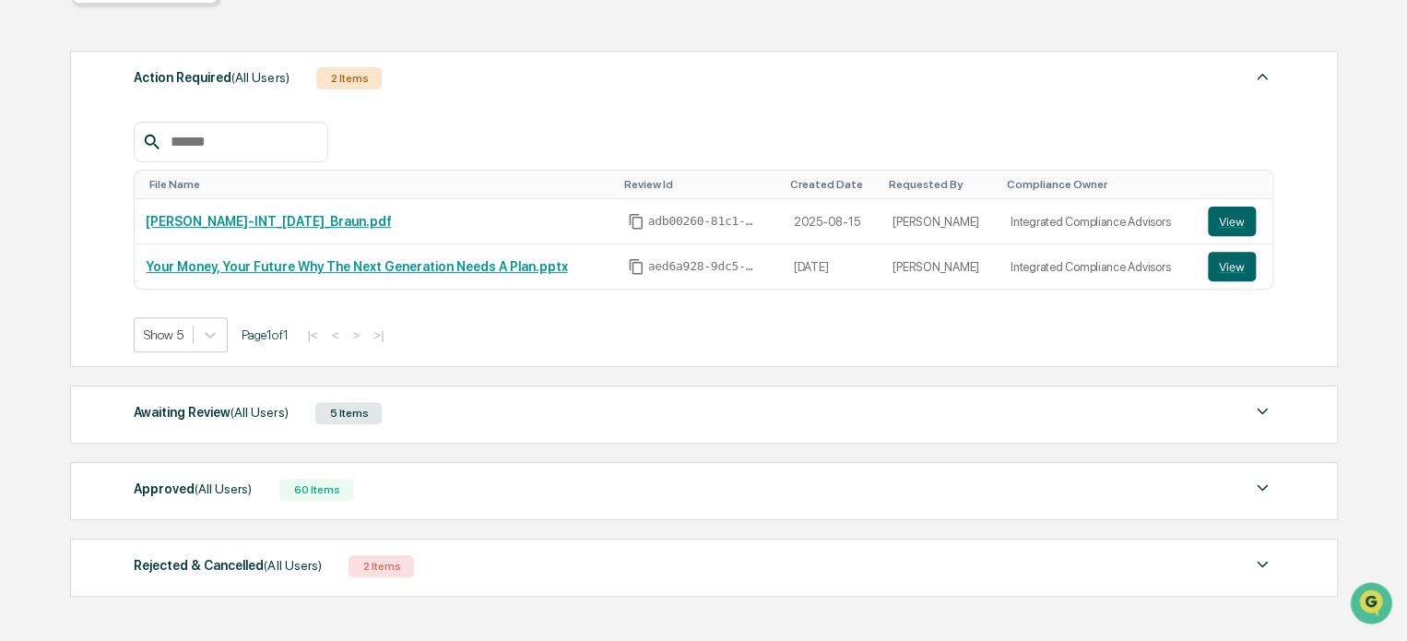
click at [236, 412] on span "(All Users)" at bounding box center [259, 412] width 57 height 15
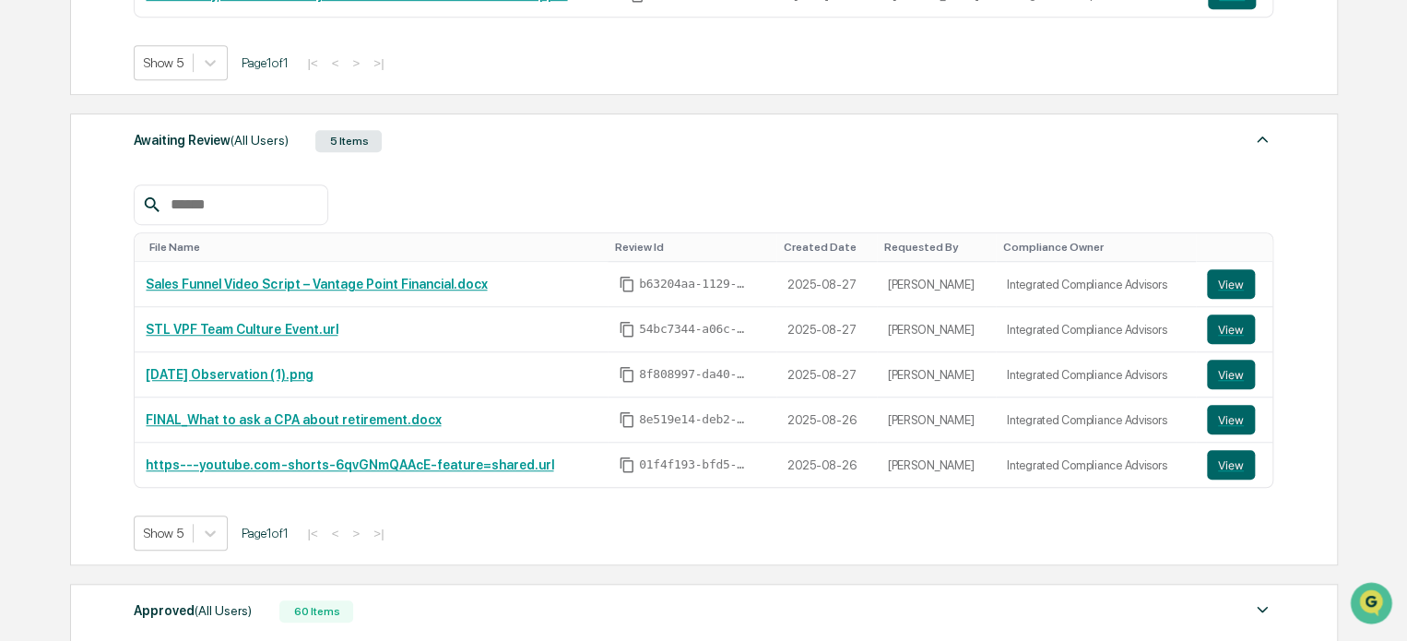
scroll to position [503, 0]
